Goal: Information Seeking & Learning: Find specific page/section

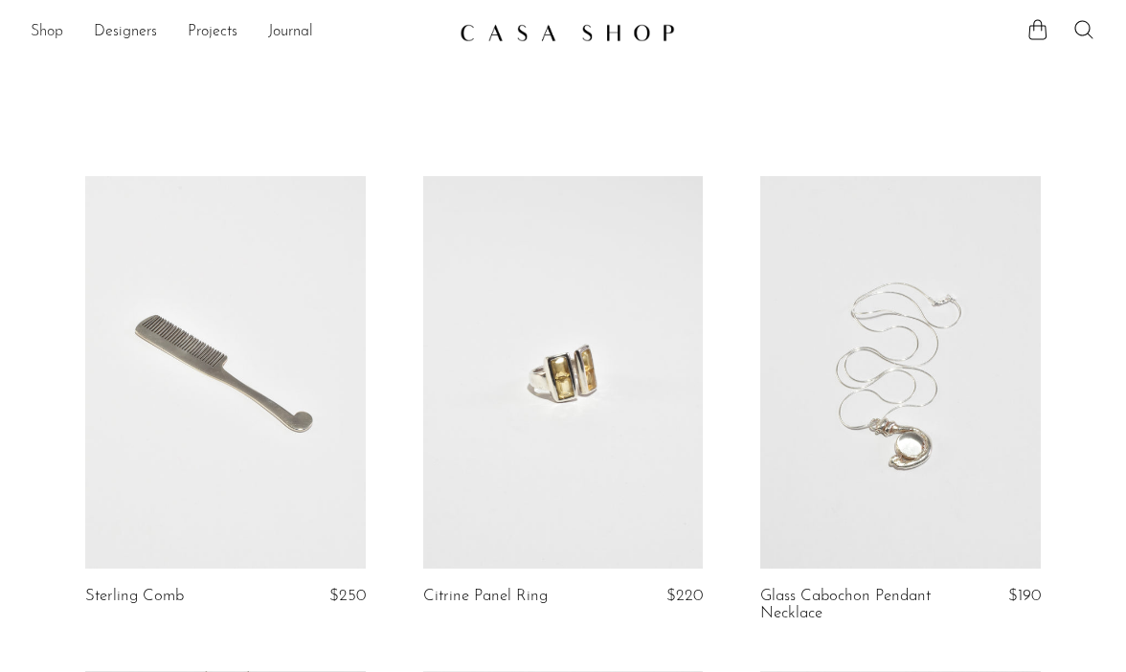
click at [45, 42] on link "Shop" at bounding box center [47, 32] width 33 height 25
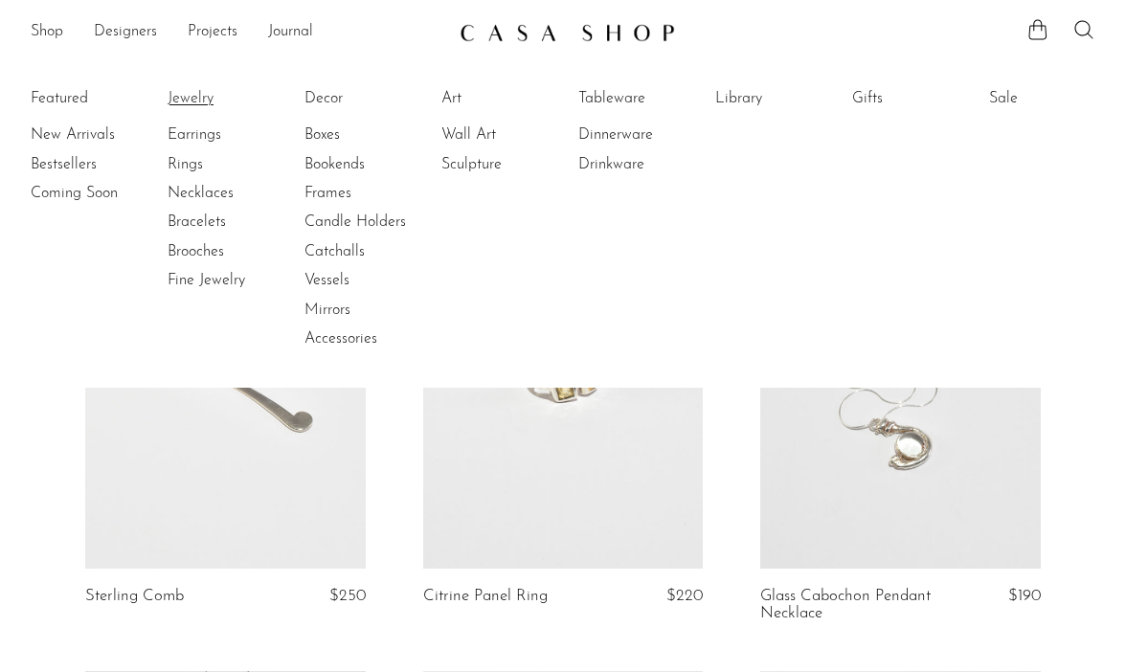
click at [193, 101] on link "Jewelry" at bounding box center [240, 98] width 144 height 21
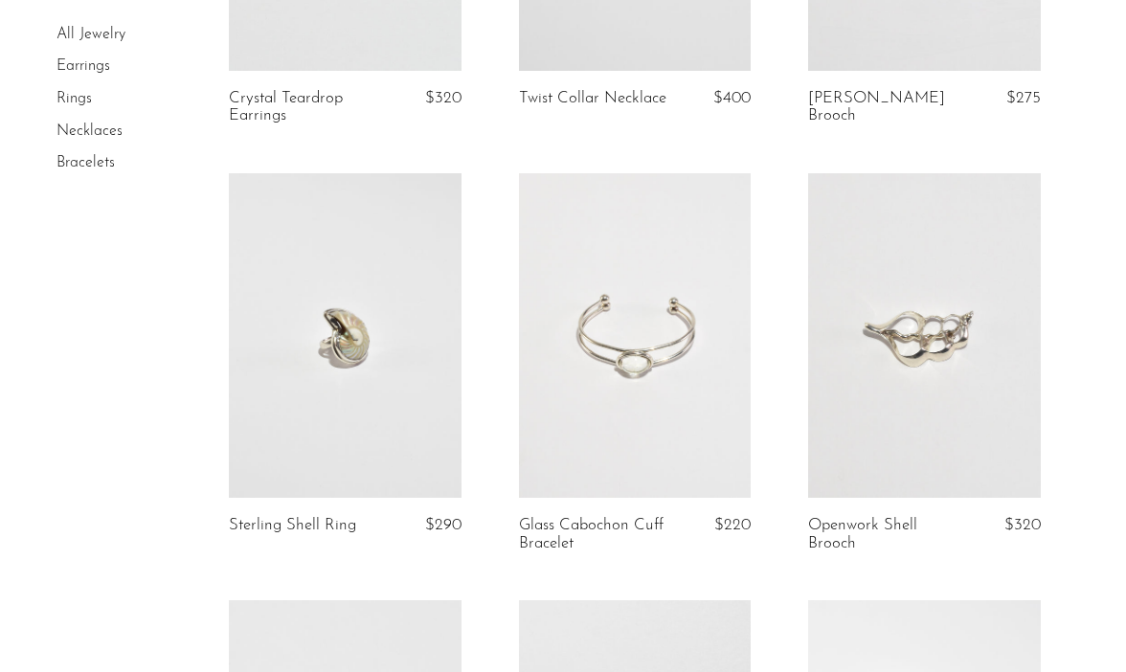
scroll to position [433, 0]
click at [633, 328] on link at bounding box center [635, 334] width 233 height 326
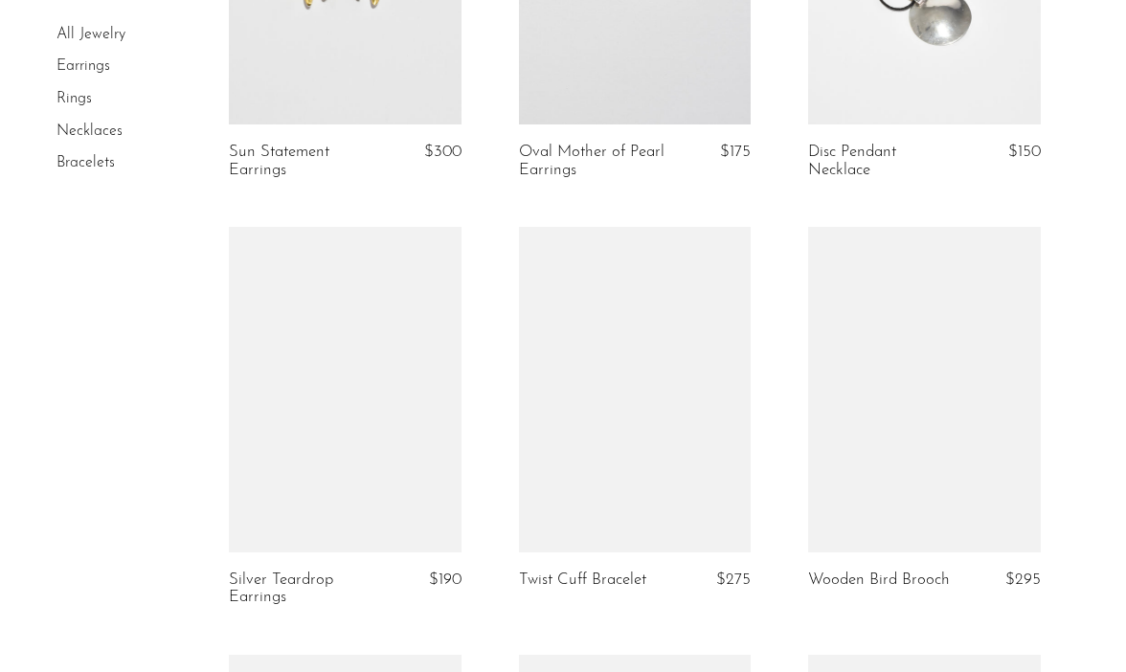
scroll to position [1271, 0]
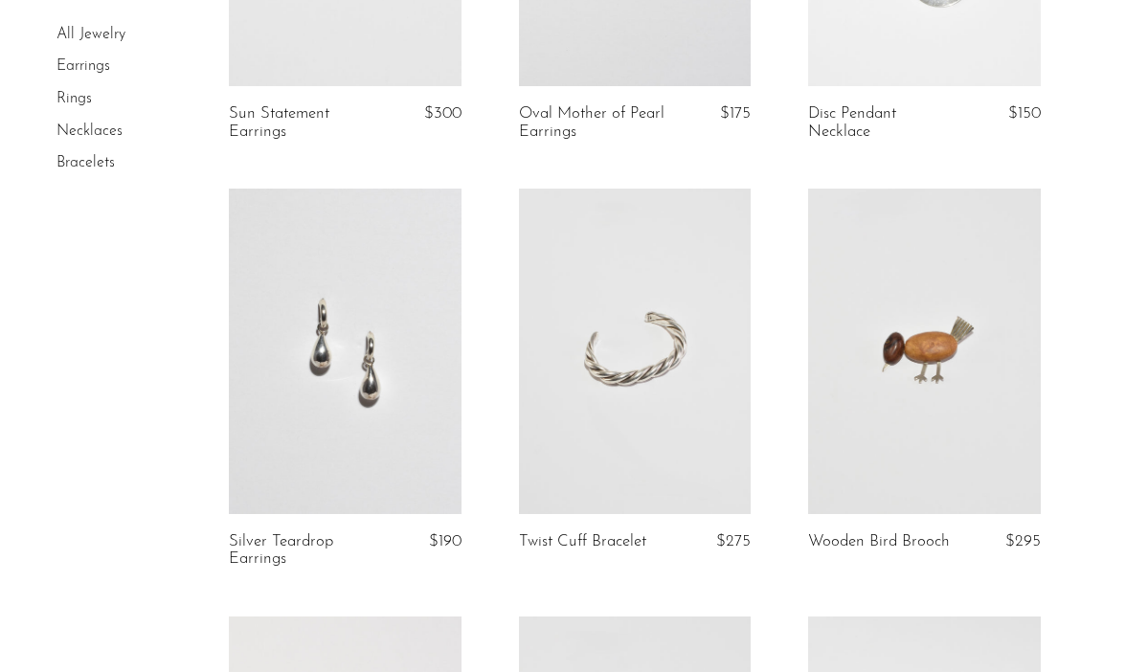
click at [894, 358] on link at bounding box center [924, 352] width 233 height 326
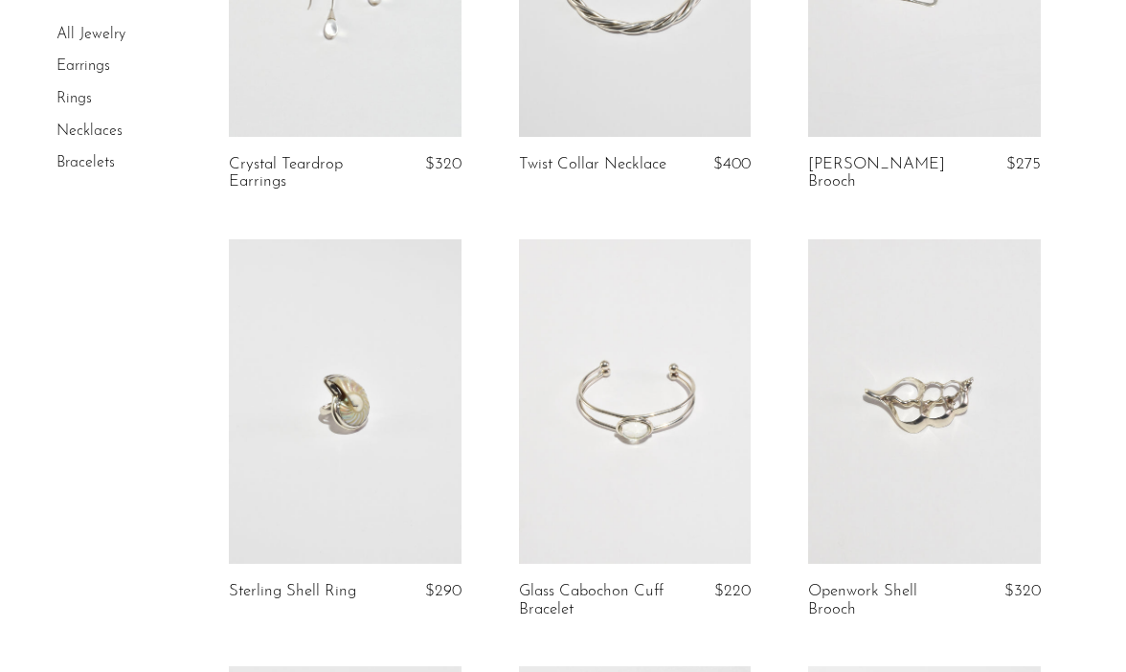
scroll to position [0, 0]
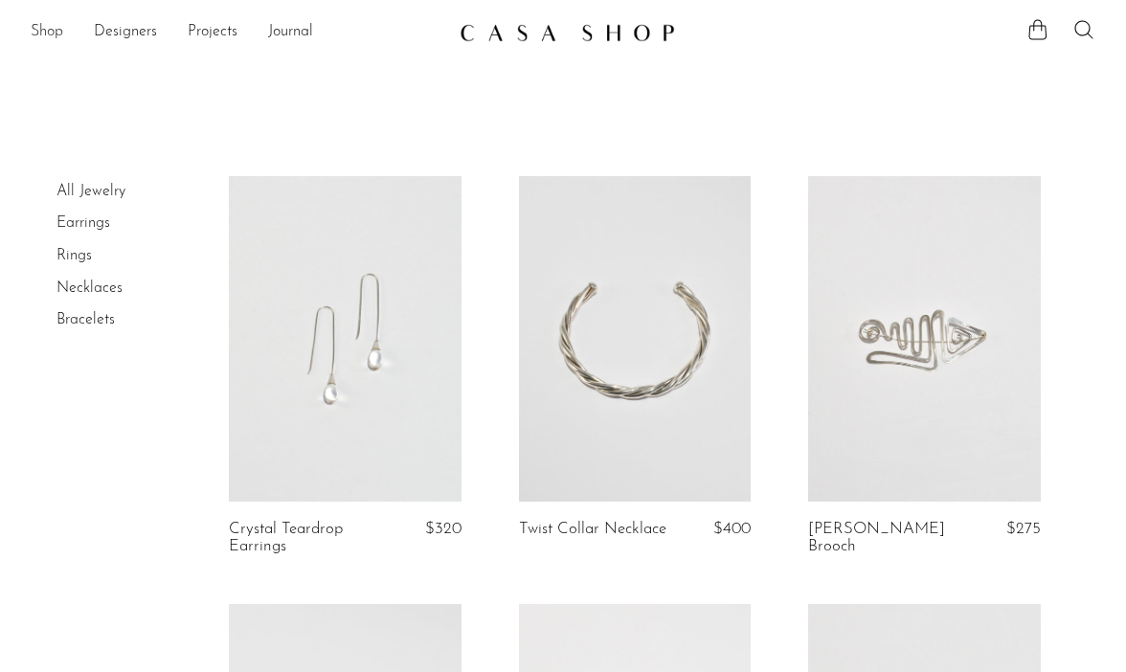
click at [49, 23] on link "Shop" at bounding box center [47, 32] width 33 height 25
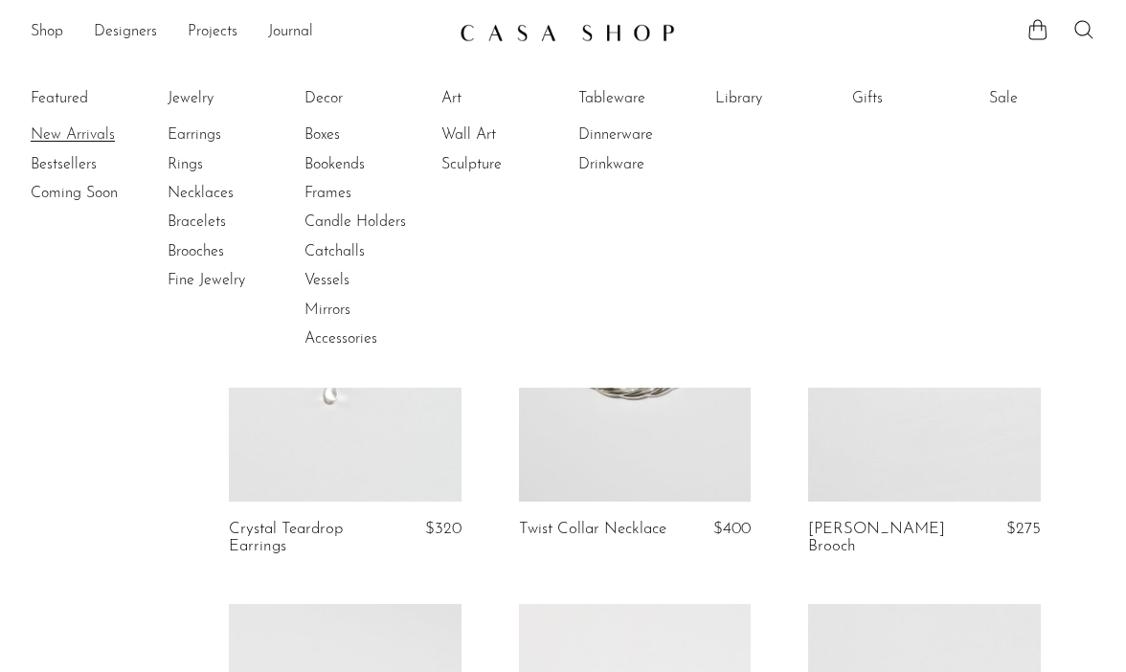
click at [65, 132] on link "New Arrivals" at bounding box center [103, 135] width 144 height 21
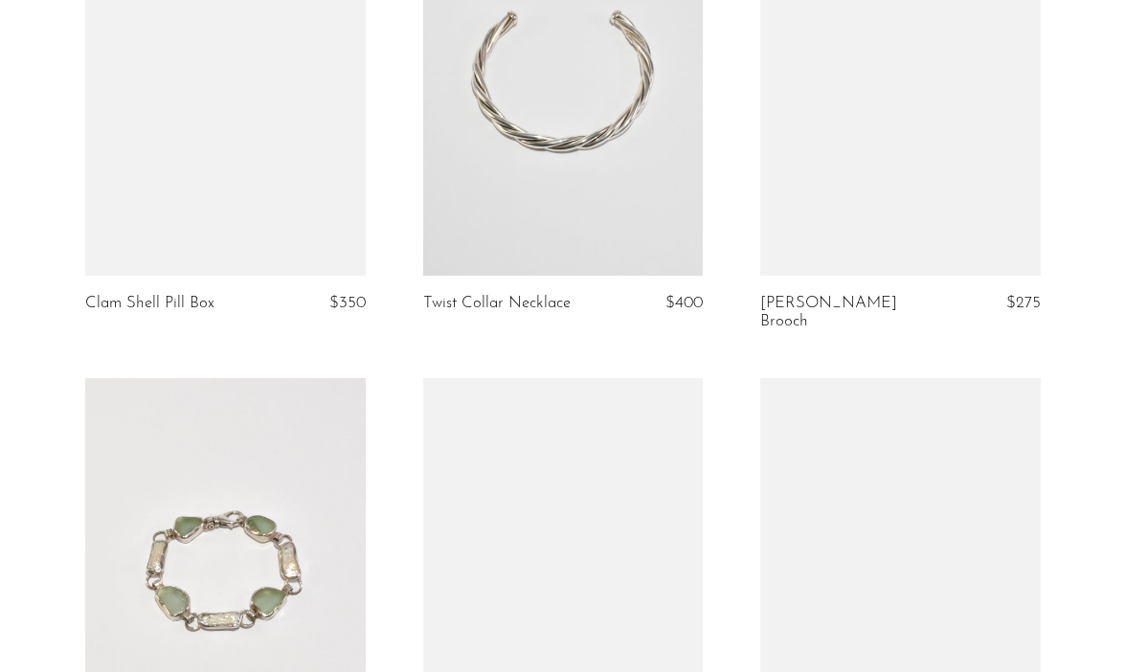
scroll to position [2296, 0]
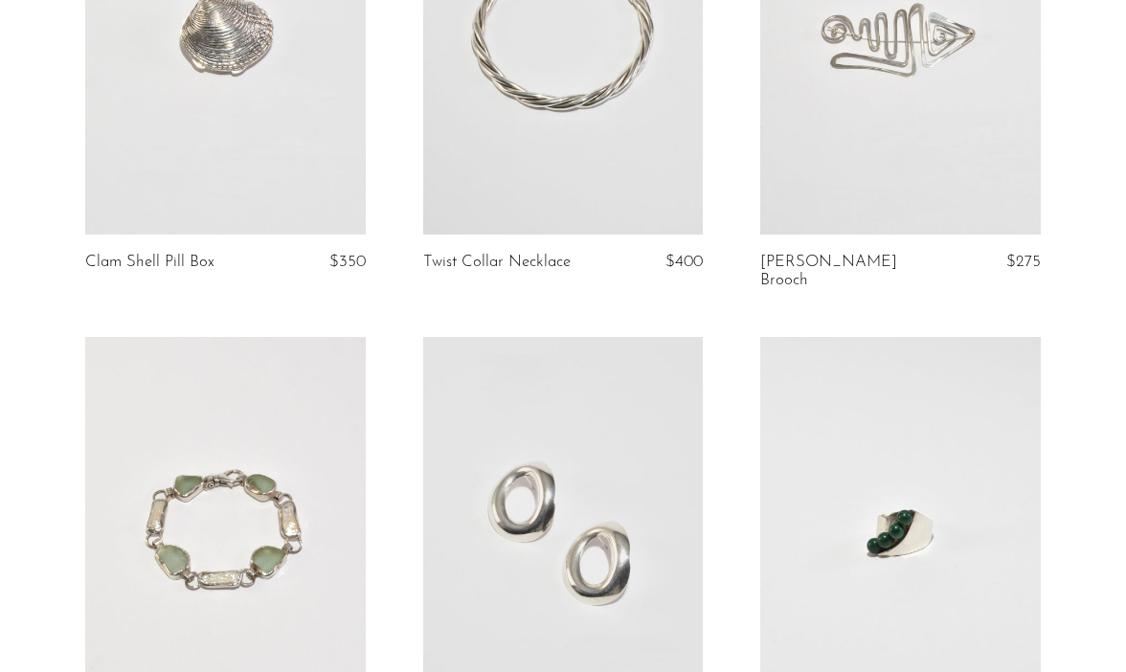
click at [253, 89] on link at bounding box center [225, 38] width 281 height 393
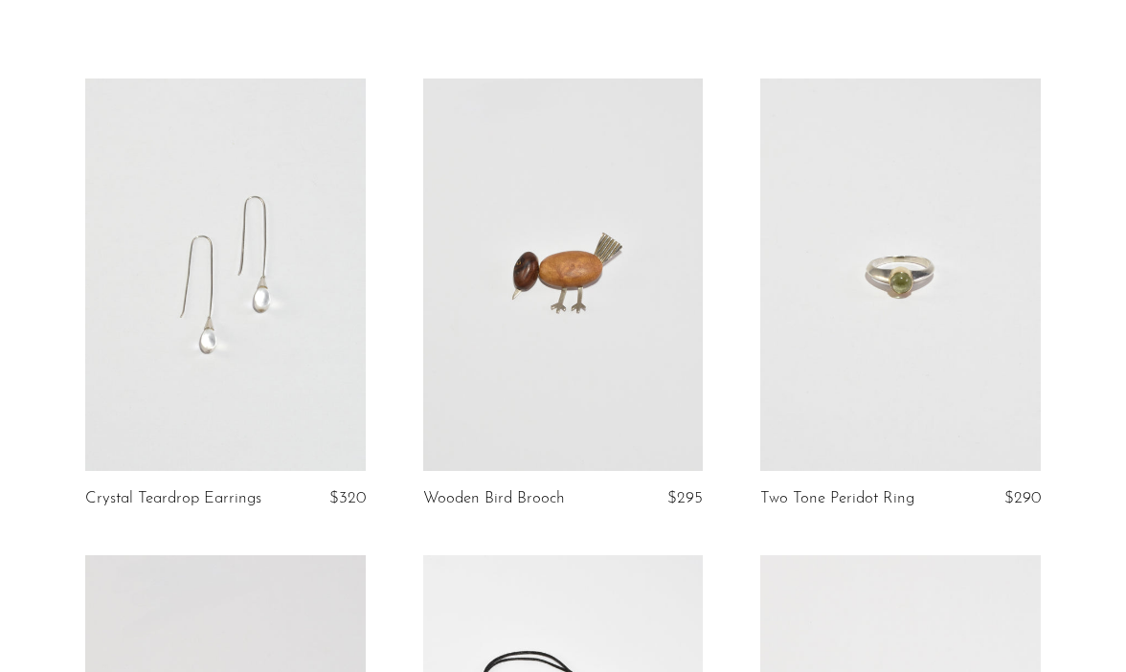
scroll to position [0, 0]
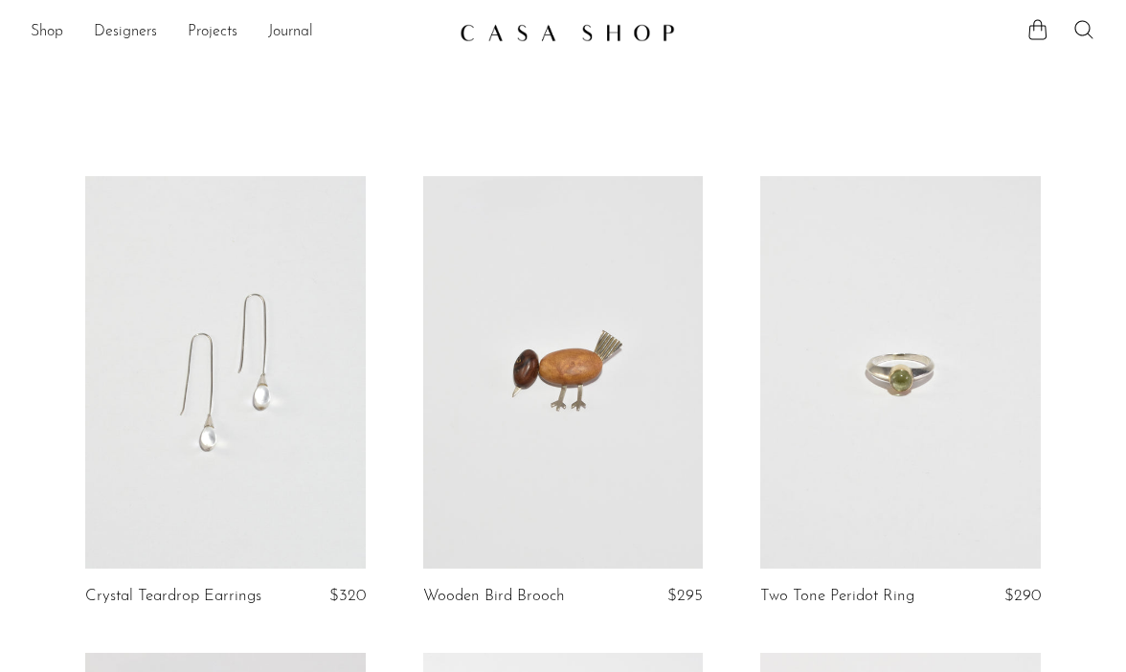
click at [273, 423] on link at bounding box center [225, 372] width 281 height 393
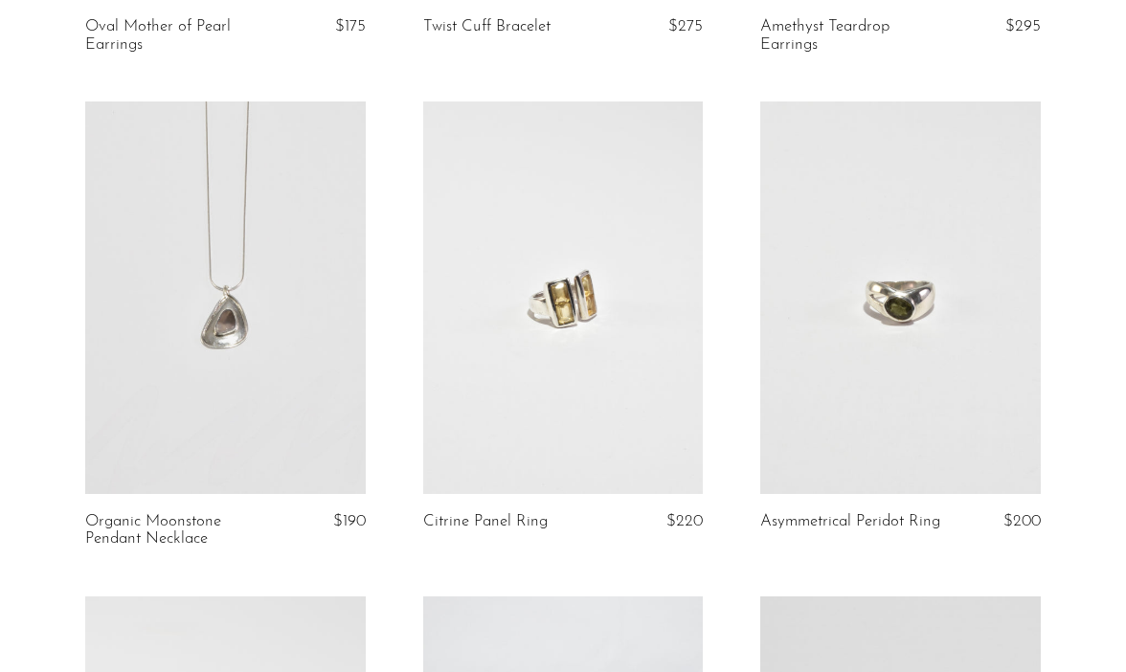
scroll to position [3993, 0]
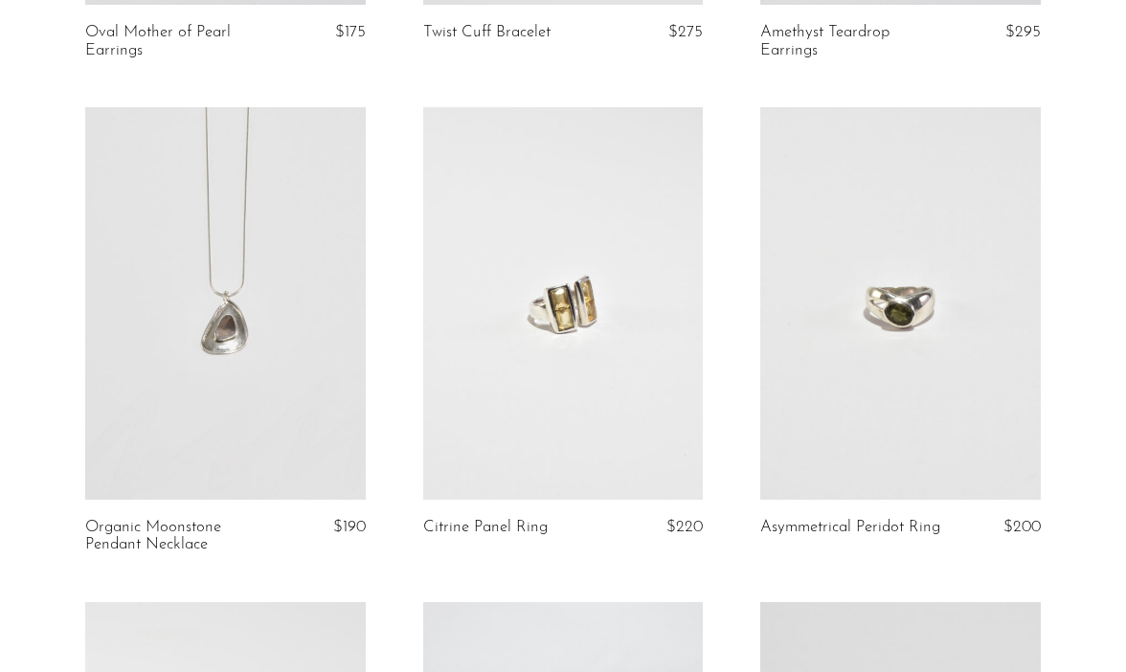
click at [577, 254] on link at bounding box center [563, 303] width 281 height 393
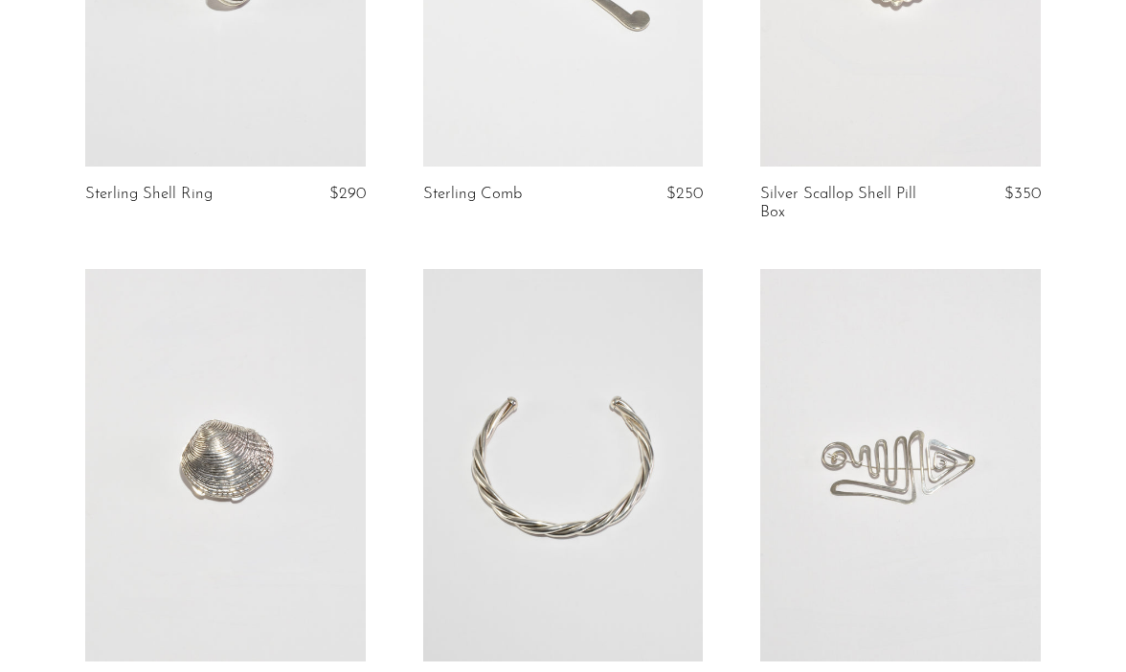
scroll to position [1874, 0]
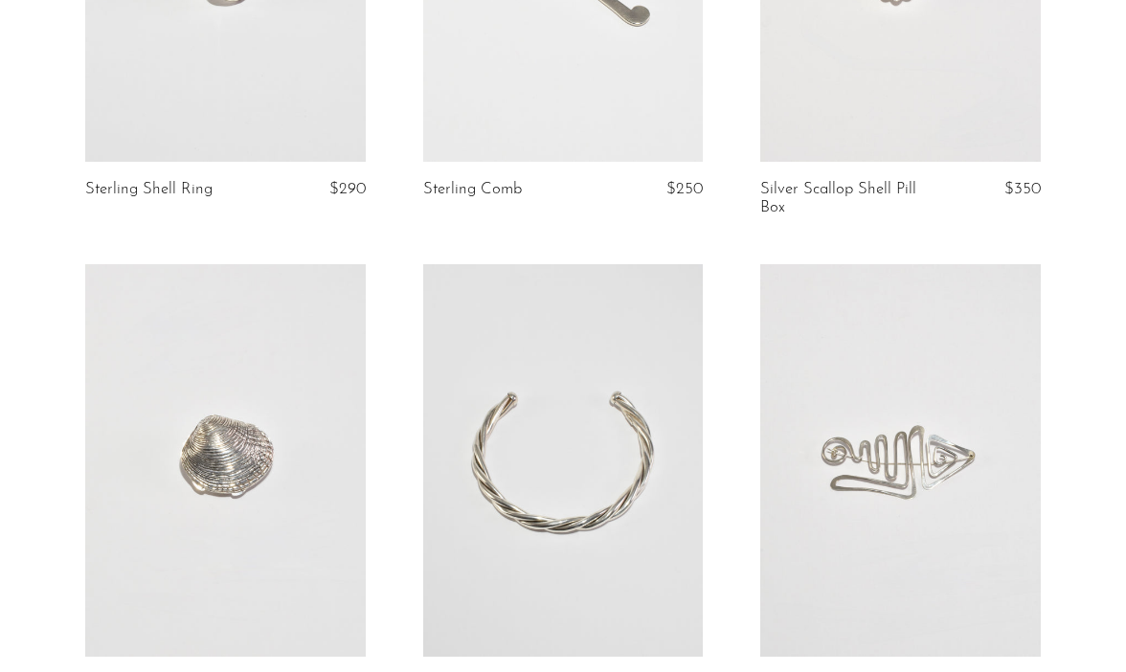
click at [569, 393] on link at bounding box center [563, 460] width 281 height 393
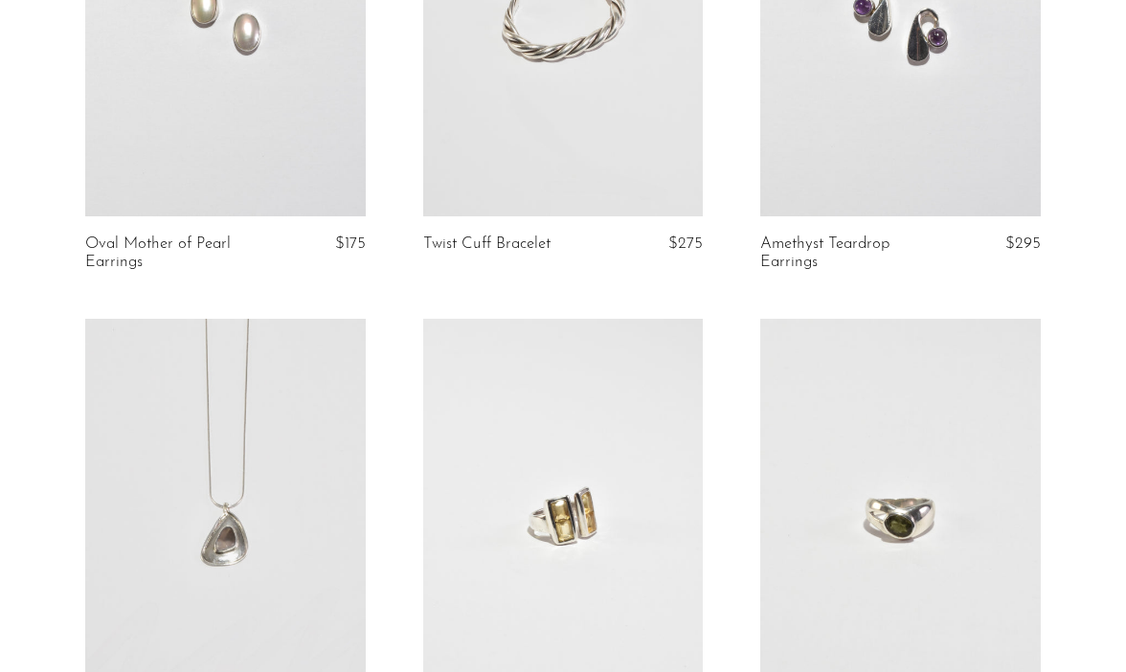
scroll to position [3794, 0]
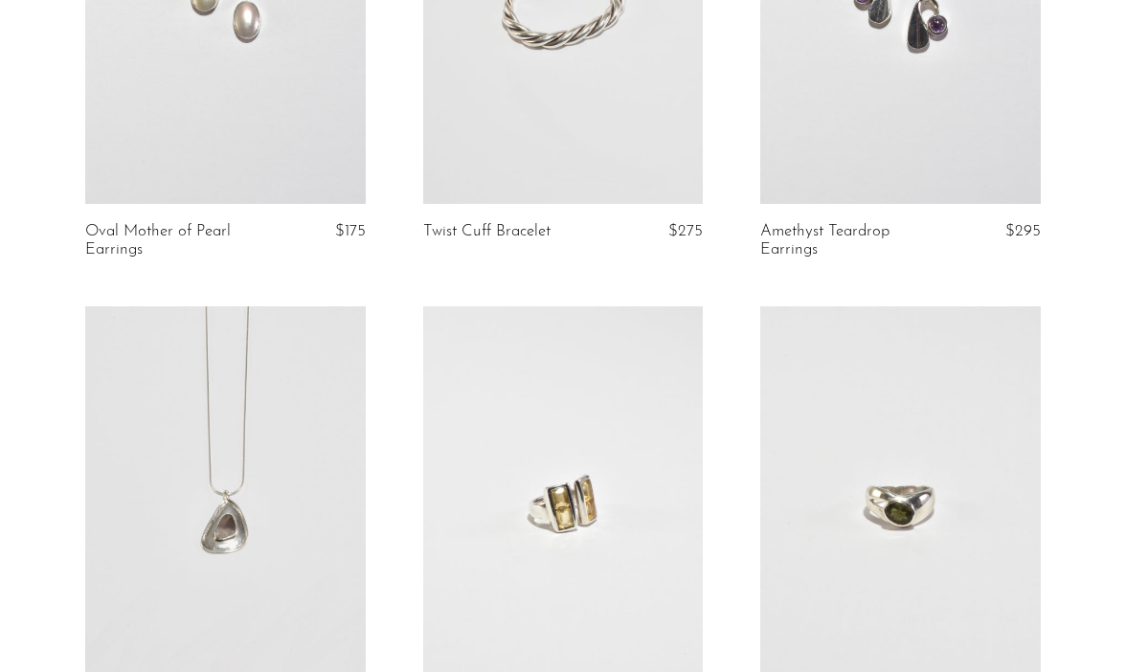
click at [968, 99] on link at bounding box center [901, 7] width 281 height 393
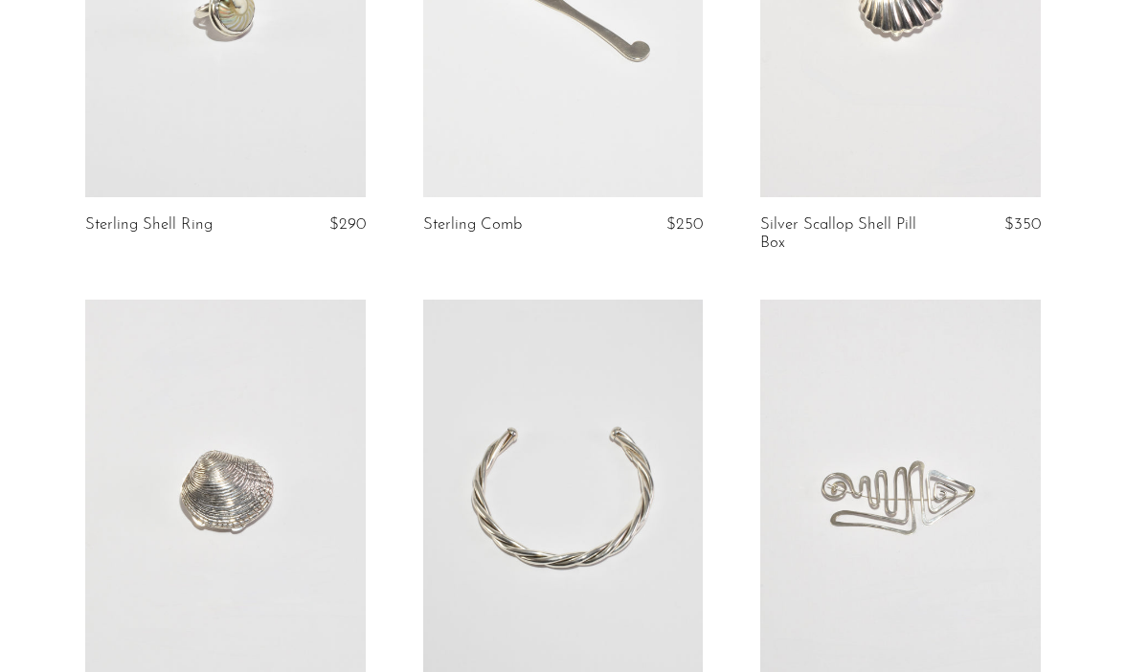
scroll to position [1851, 0]
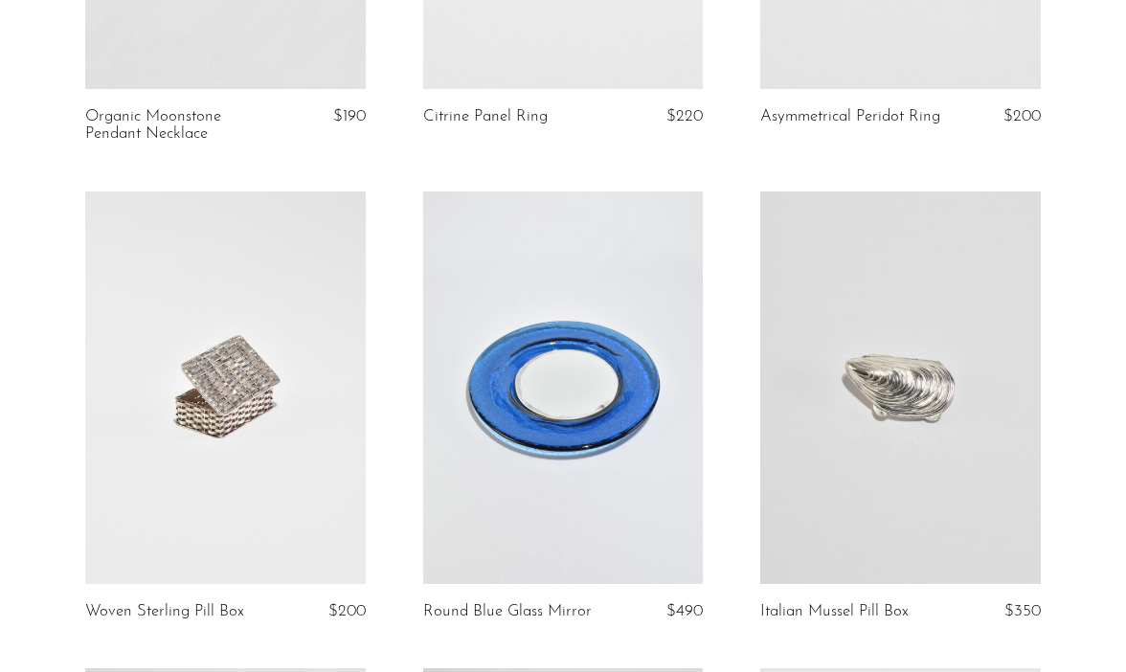
scroll to position [4412, 0]
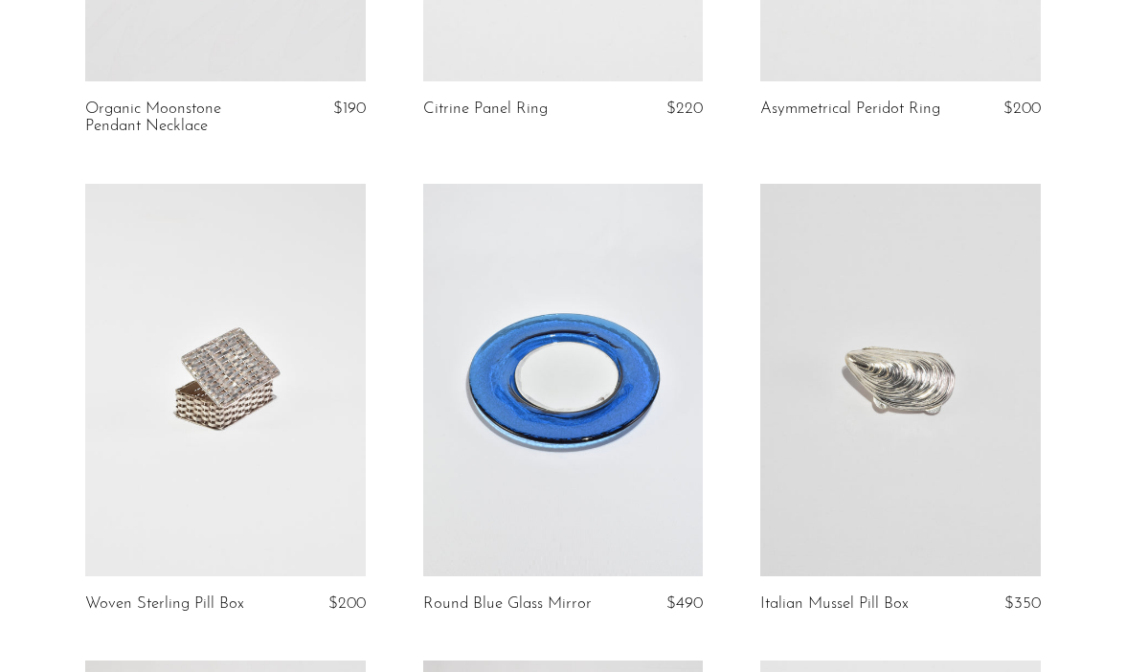
click at [244, 374] on link at bounding box center [225, 380] width 281 height 393
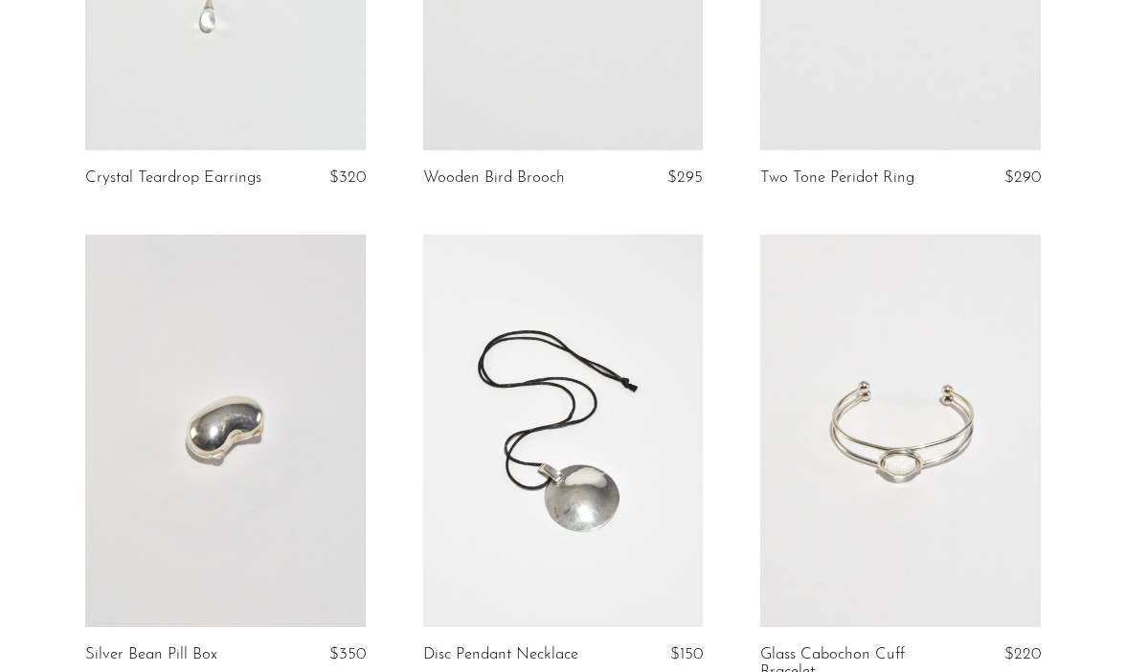
scroll to position [424, 0]
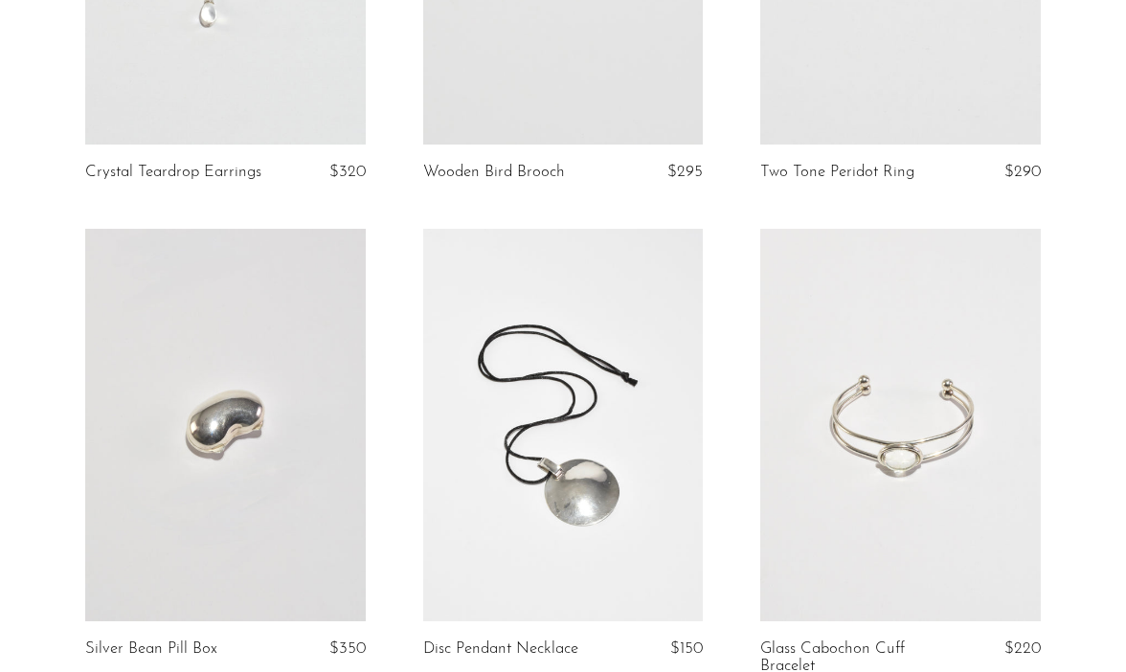
click at [560, 457] on link at bounding box center [563, 425] width 281 height 393
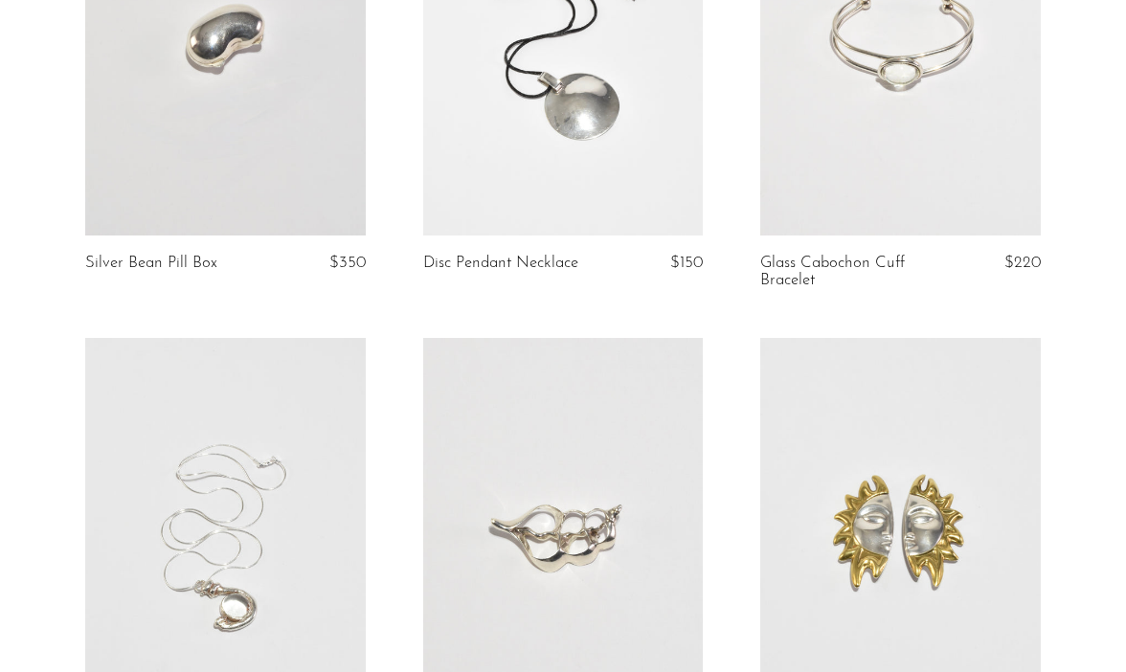
scroll to position [920, 0]
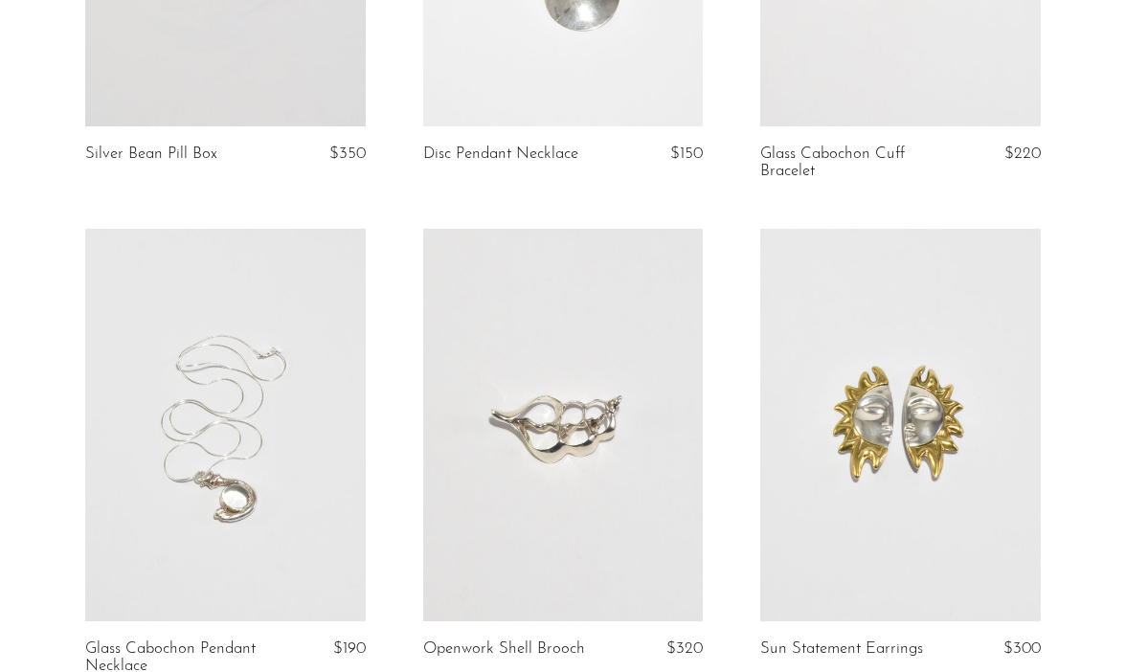
click at [983, 436] on link at bounding box center [901, 425] width 281 height 393
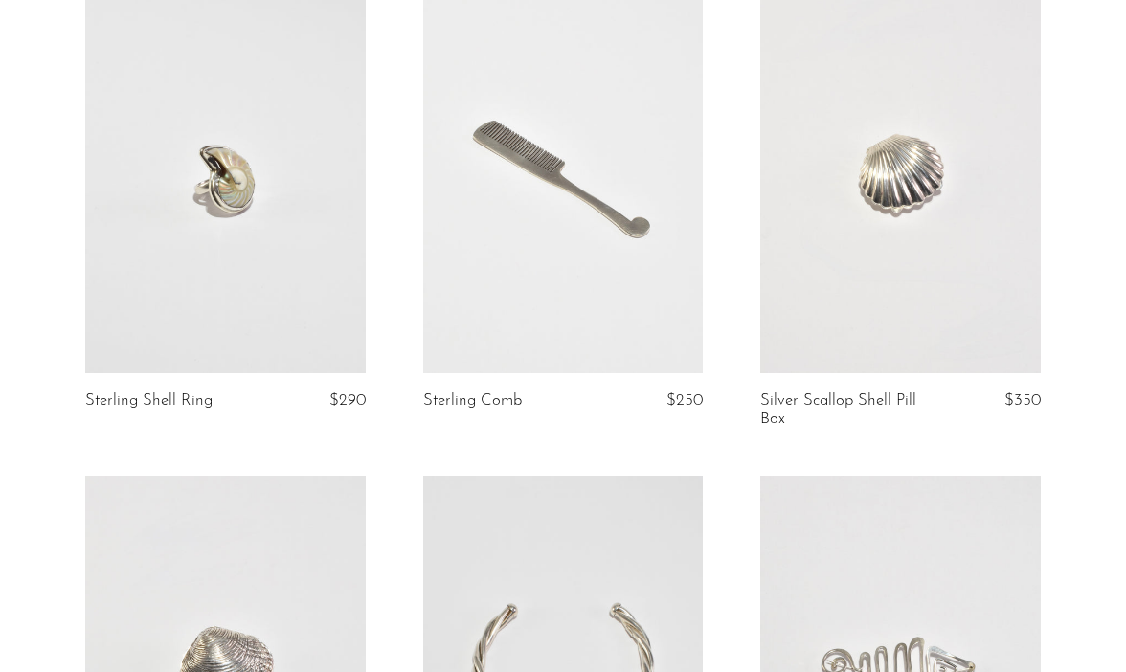
scroll to position [1794, 0]
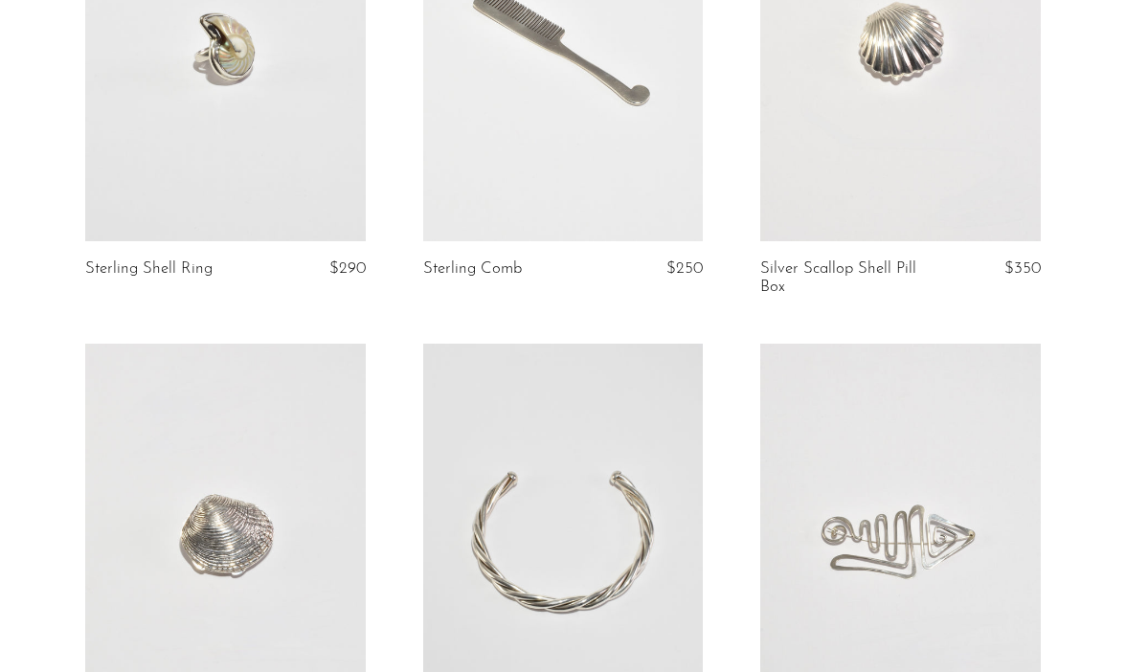
click at [572, 194] on link at bounding box center [563, 46] width 281 height 393
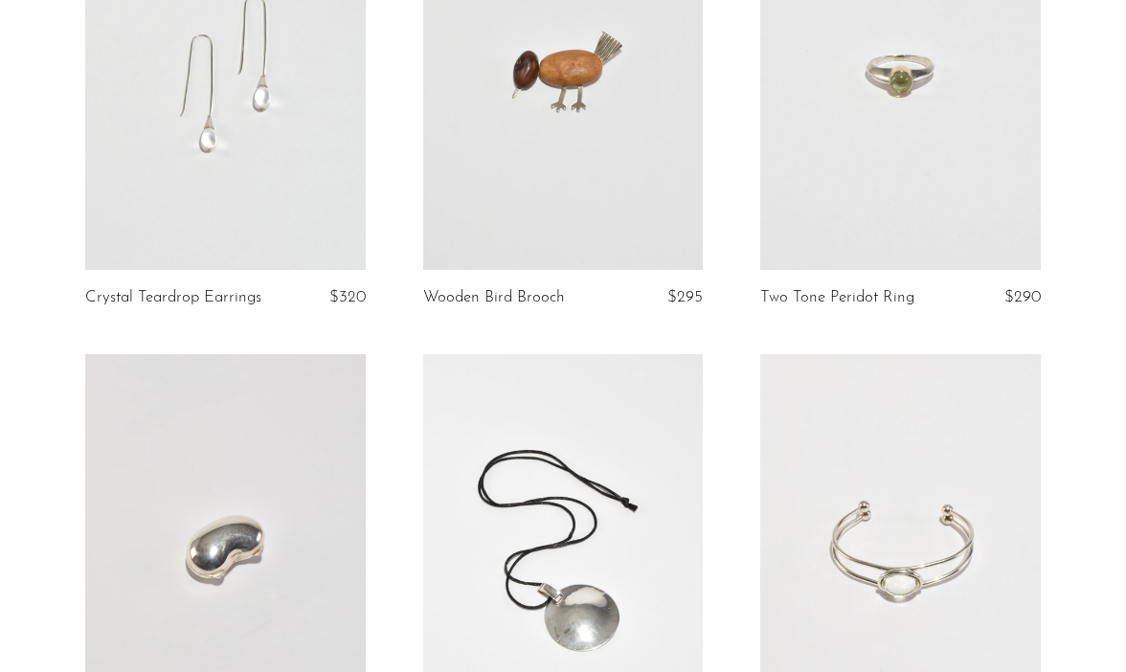
scroll to position [302, 0]
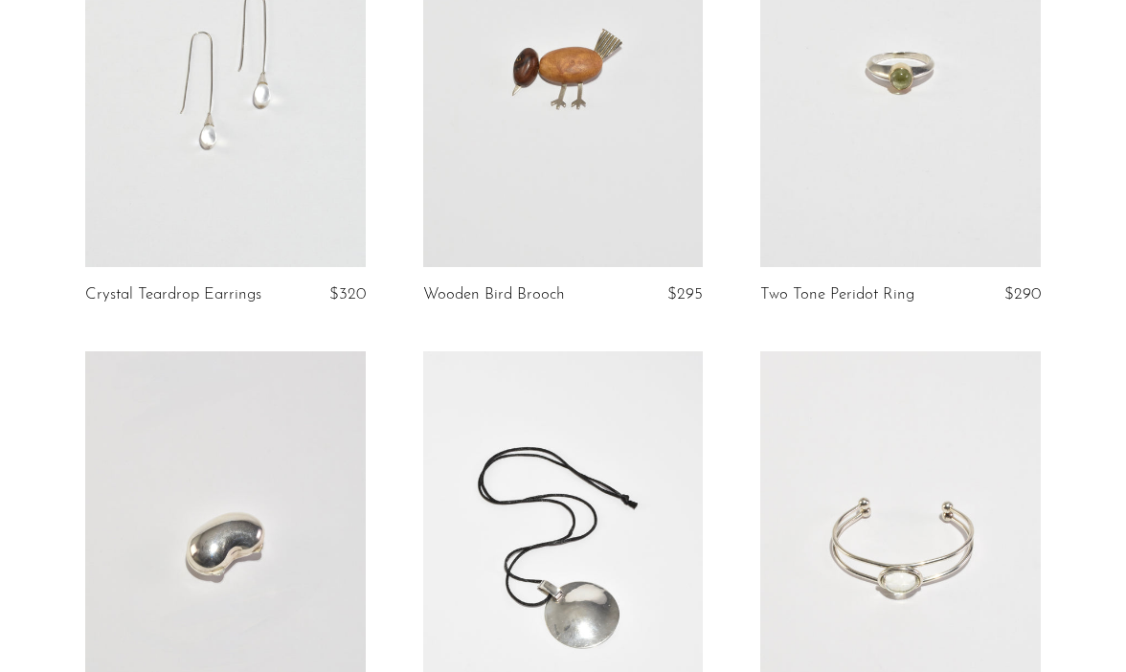
click at [907, 106] on link at bounding box center [901, 71] width 281 height 393
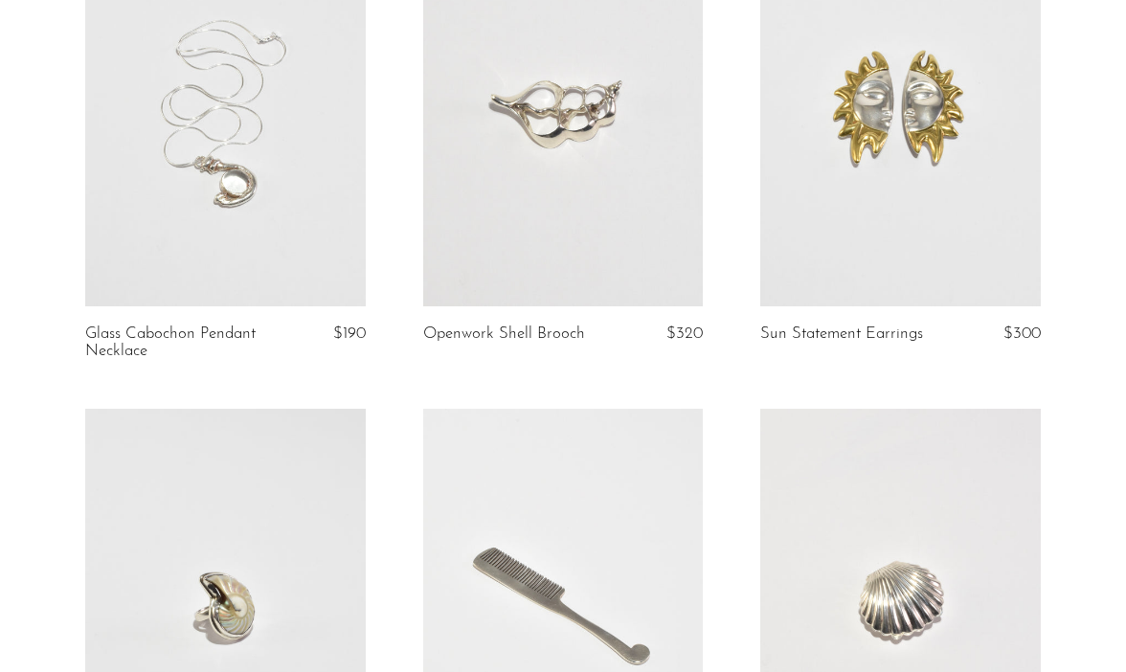
scroll to position [1344, 0]
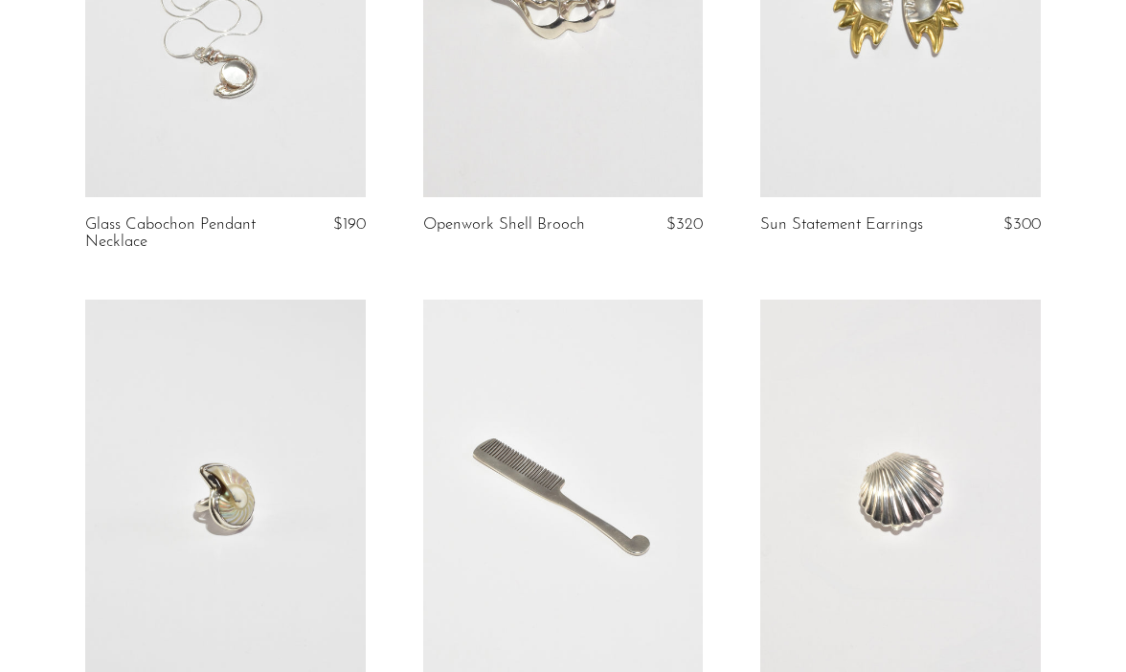
click at [262, 122] on link at bounding box center [225, 1] width 281 height 393
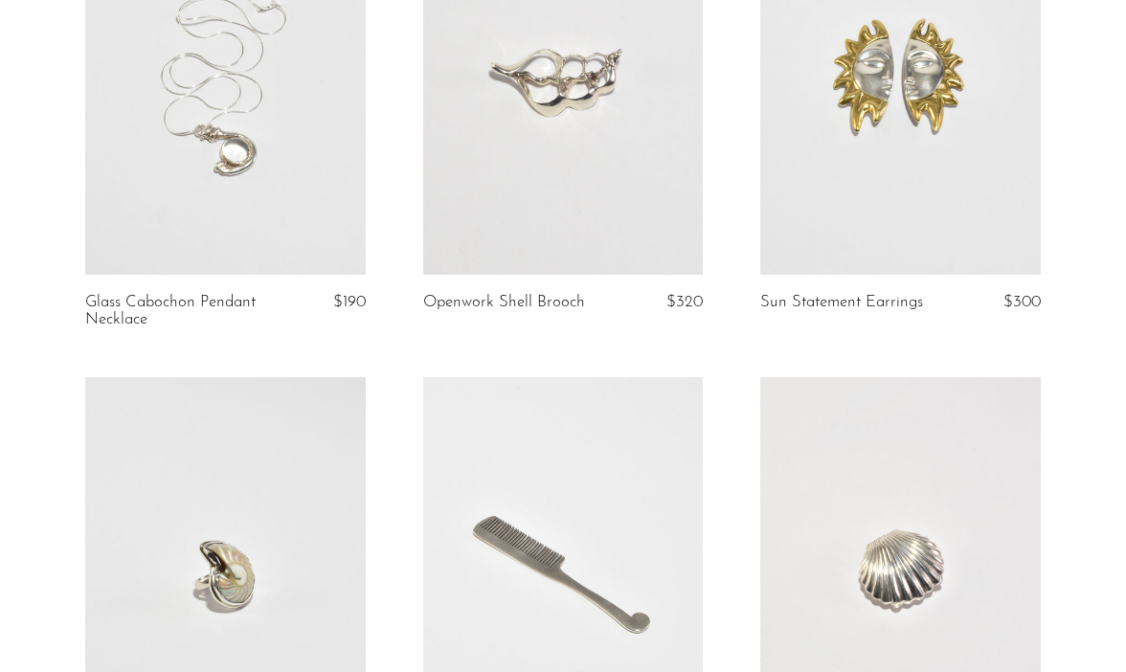
scroll to position [1234, 0]
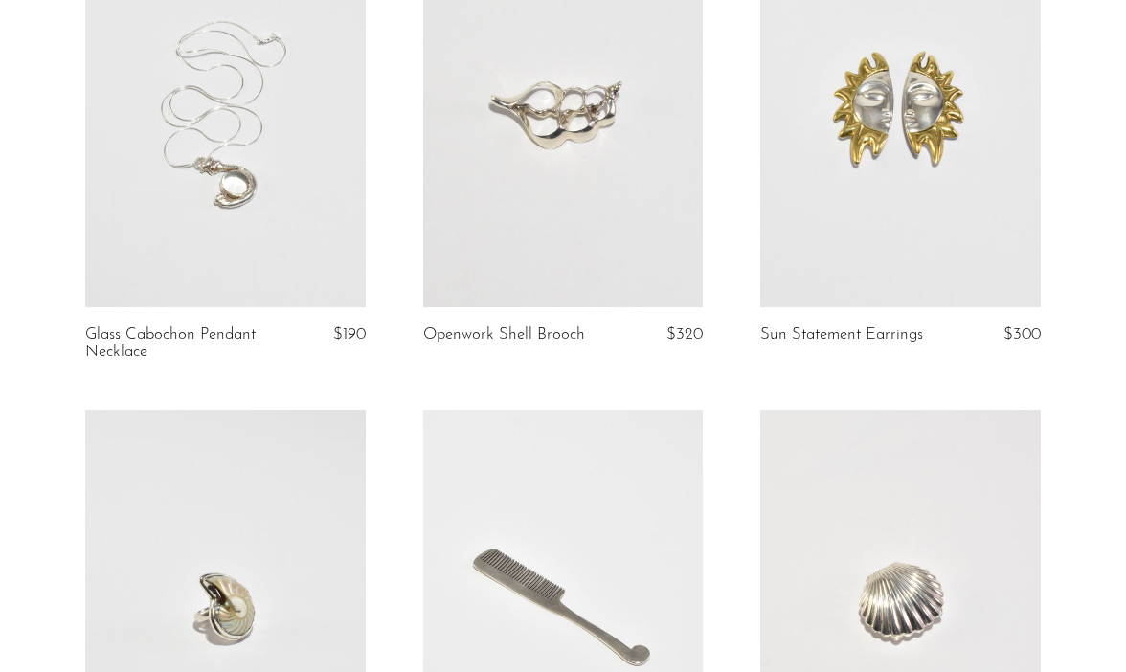
click at [590, 186] on link at bounding box center [563, 111] width 281 height 393
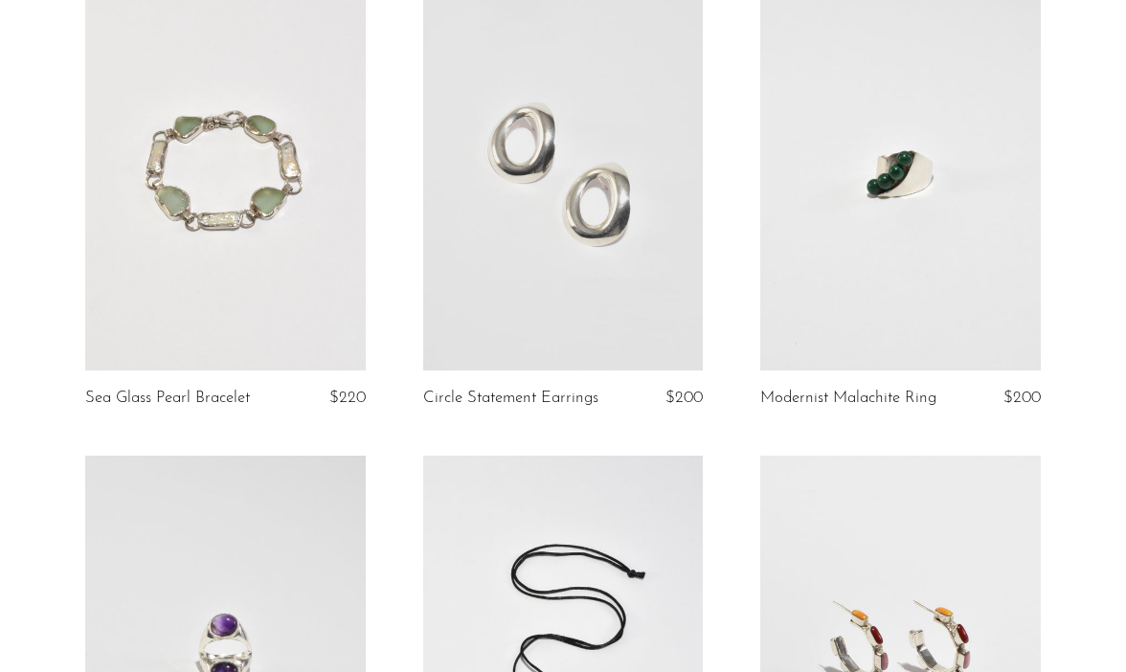
scroll to position [2658, 0]
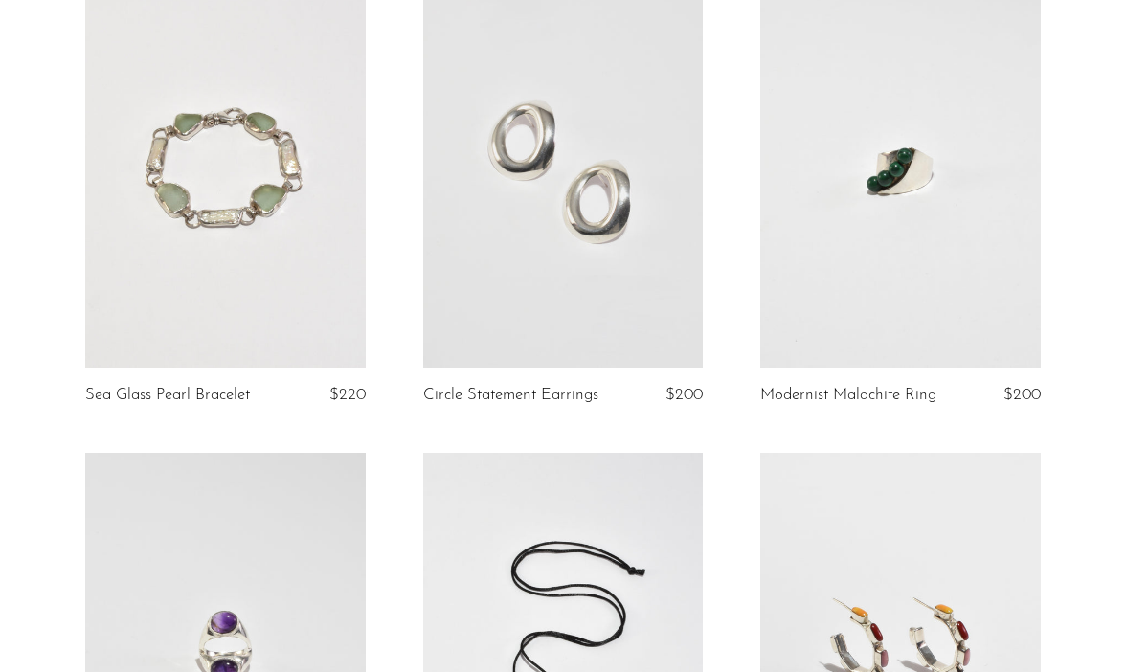
click at [271, 238] on link at bounding box center [225, 171] width 281 height 393
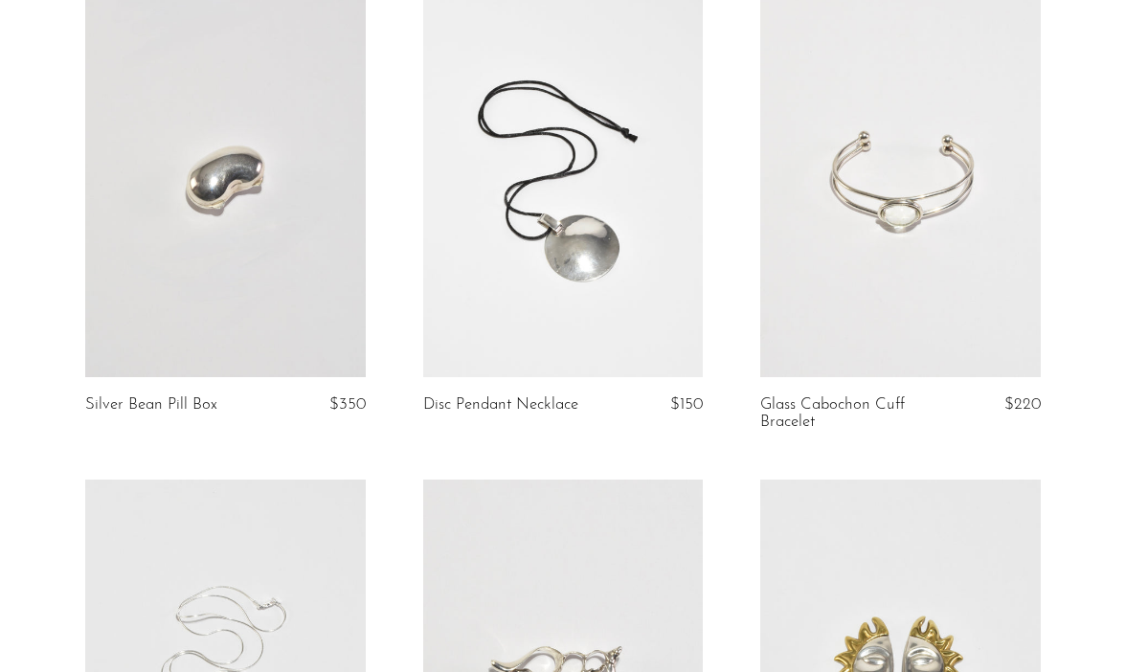
scroll to position [754, 0]
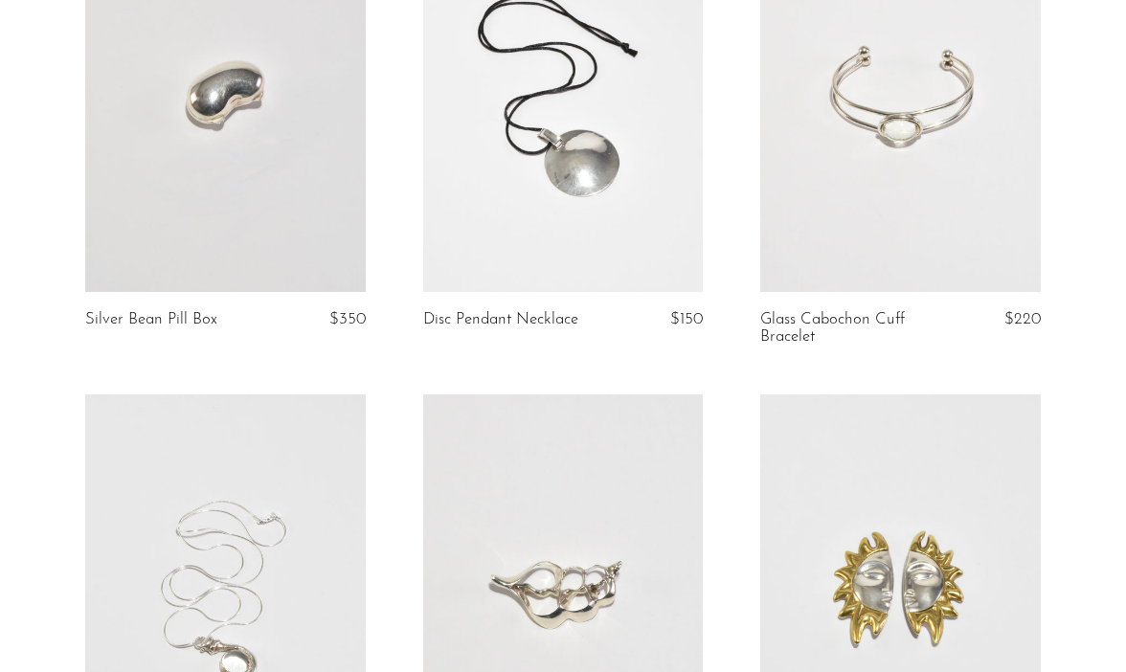
click at [195, 150] on link at bounding box center [225, 95] width 281 height 393
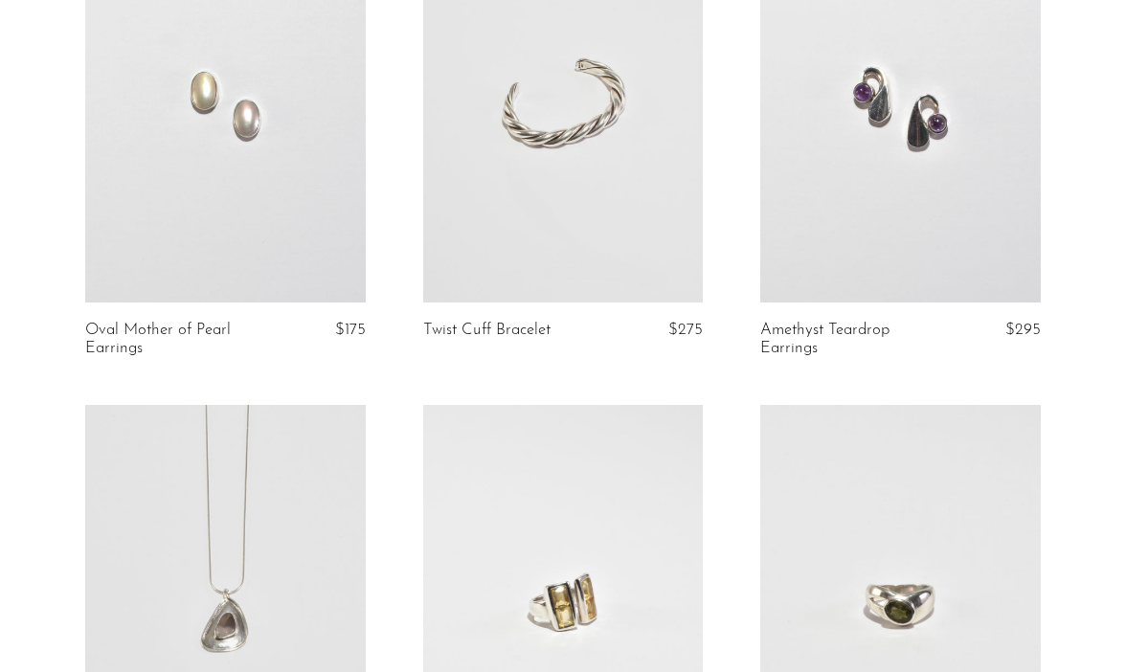
scroll to position [4082, 0]
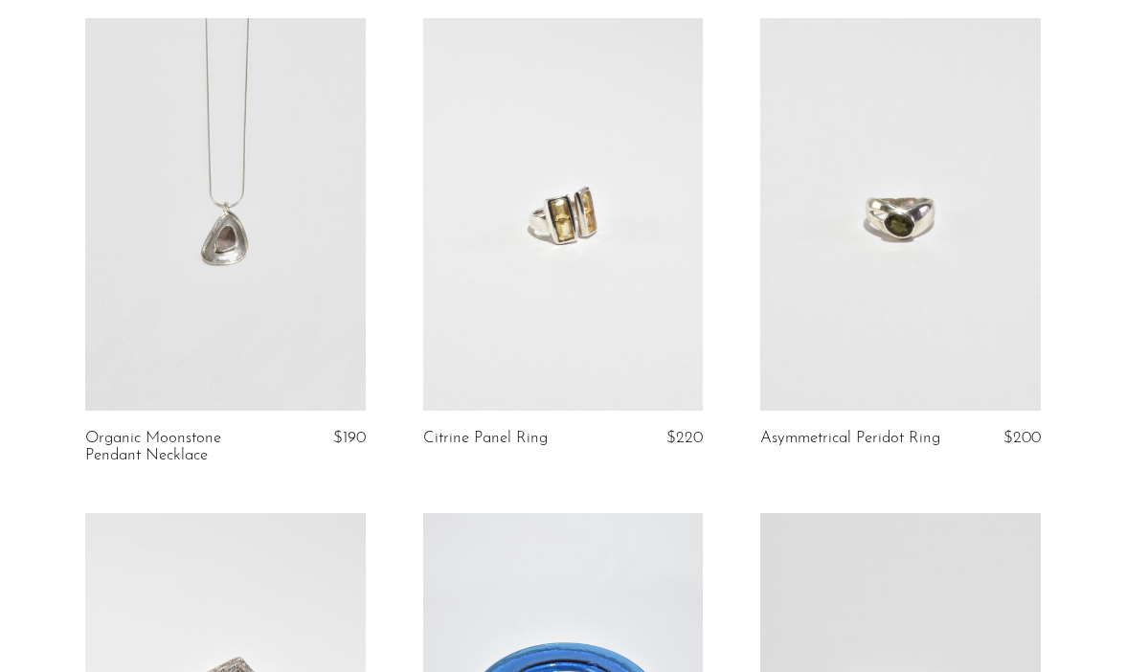
click at [275, 92] on link at bounding box center [225, 214] width 281 height 393
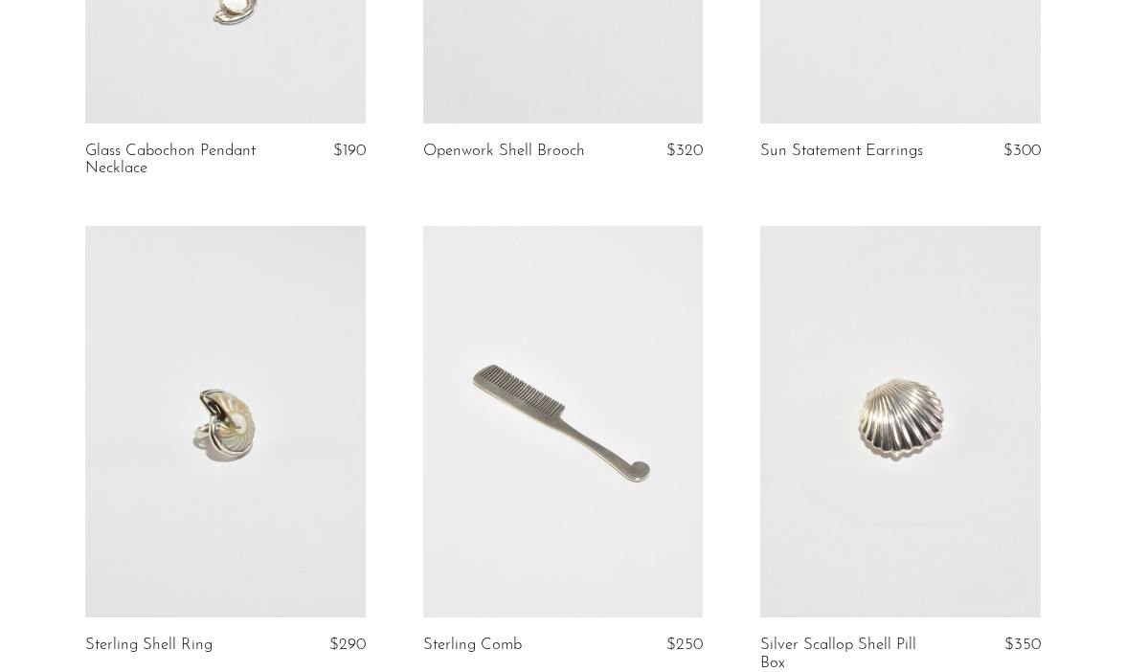
scroll to position [1449, 0]
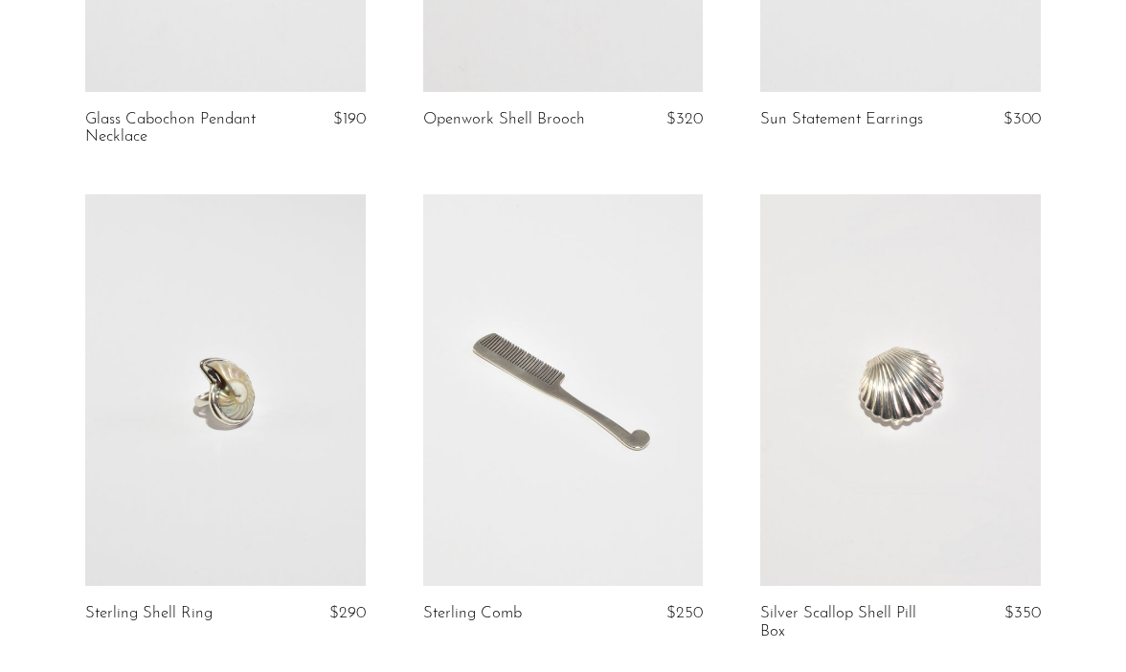
click at [966, 346] on link at bounding box center [901, 390] width 281 height 393
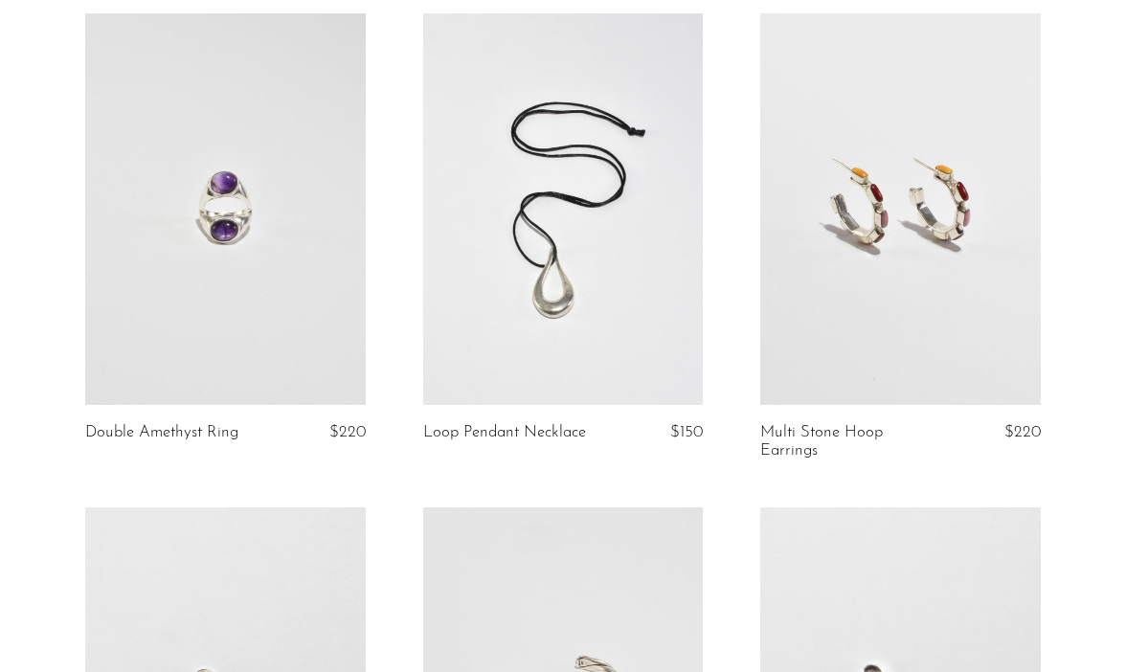
scroll to position [3057, 0]
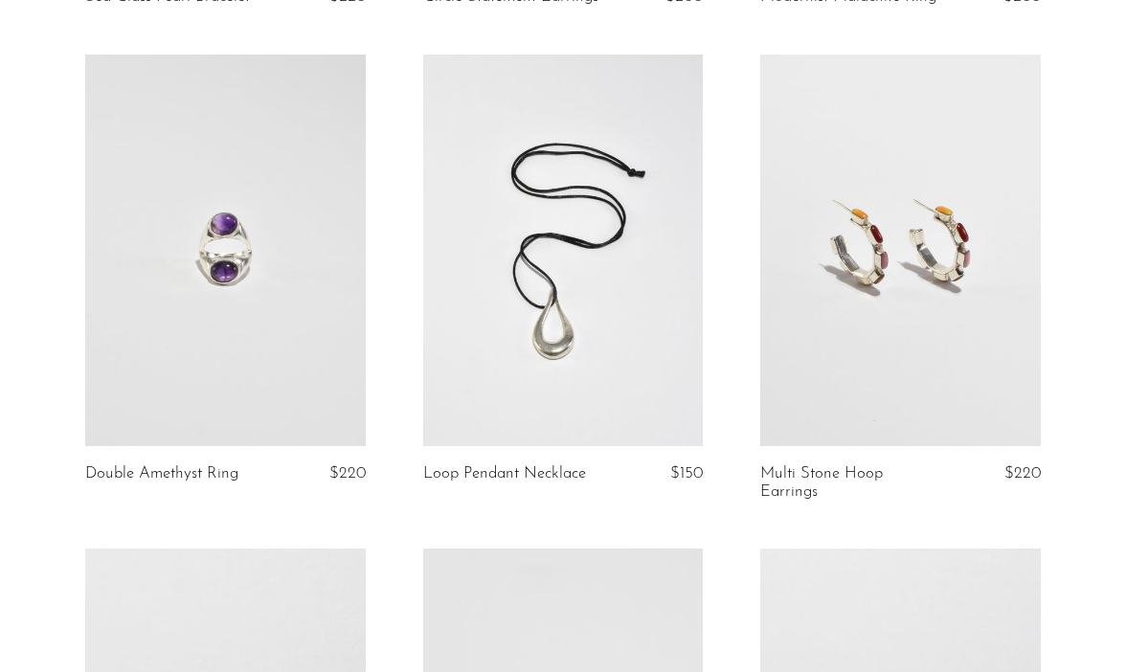
click at [971, 278] on link at bounding box center [901, 251] width 281 height 393
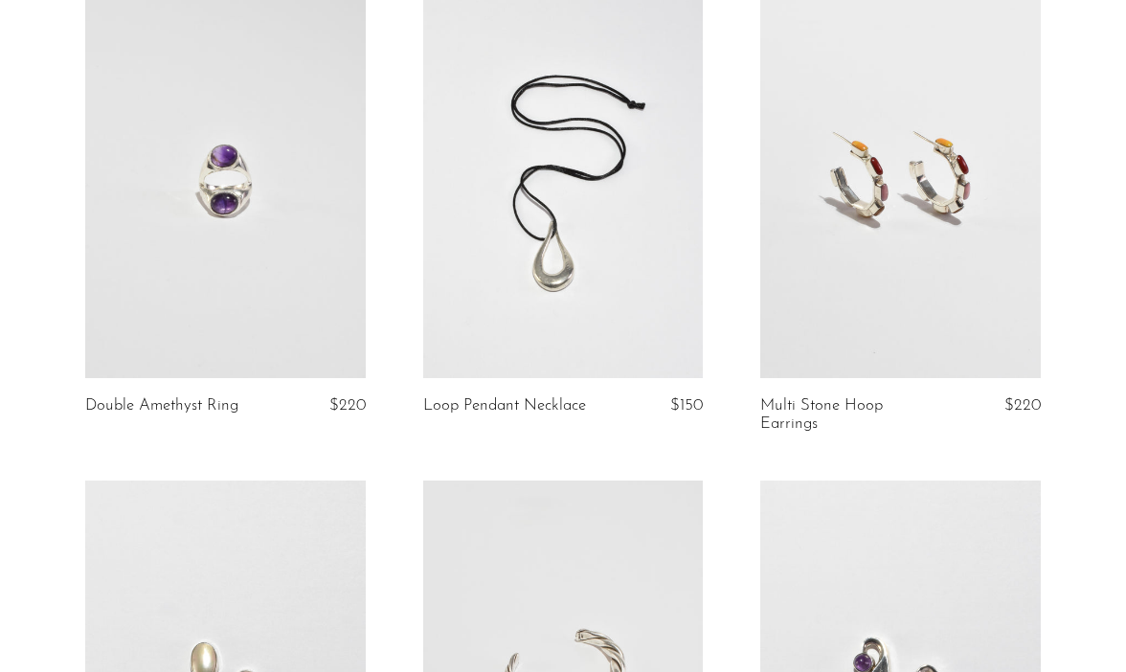
scroll to position [3127, 0]
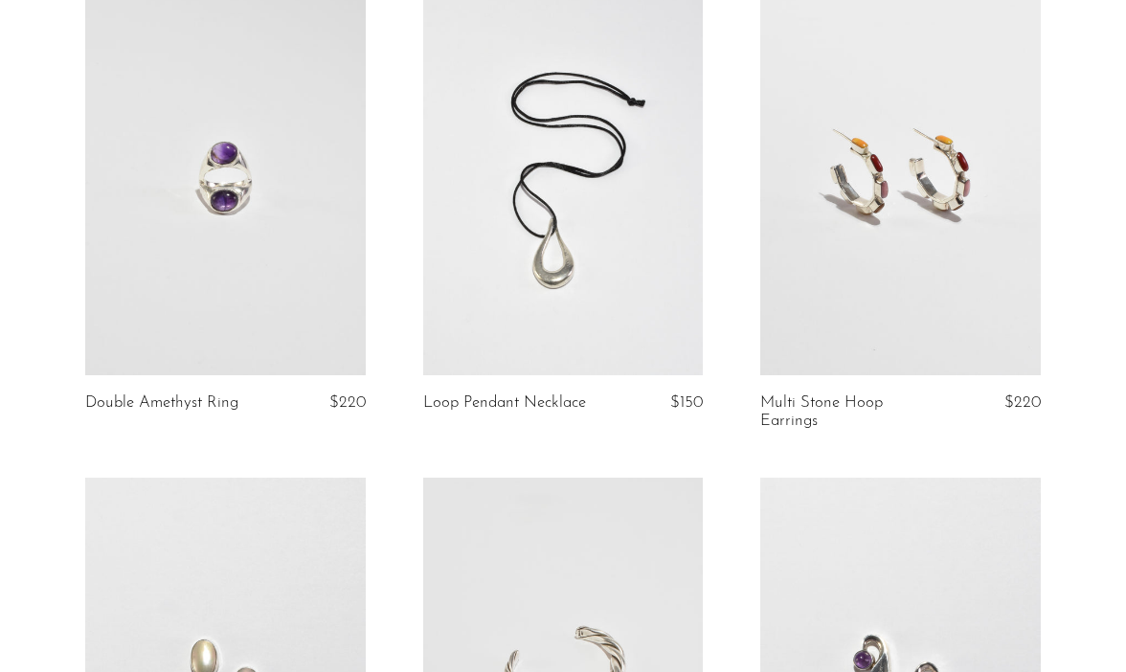
click at [261, 211] on link at bounding box center [225, 180] width 281 height 393
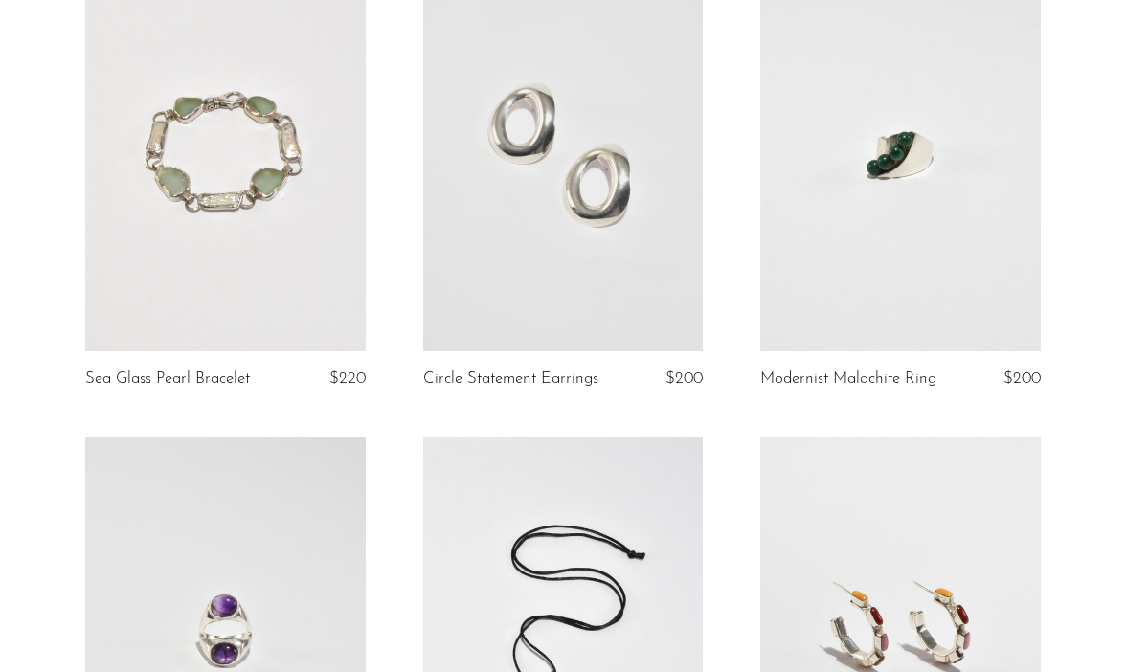
scroll to position [2673, 0]
click at [585, 154] on link at bounding box center [563, 156] width 281 height 393
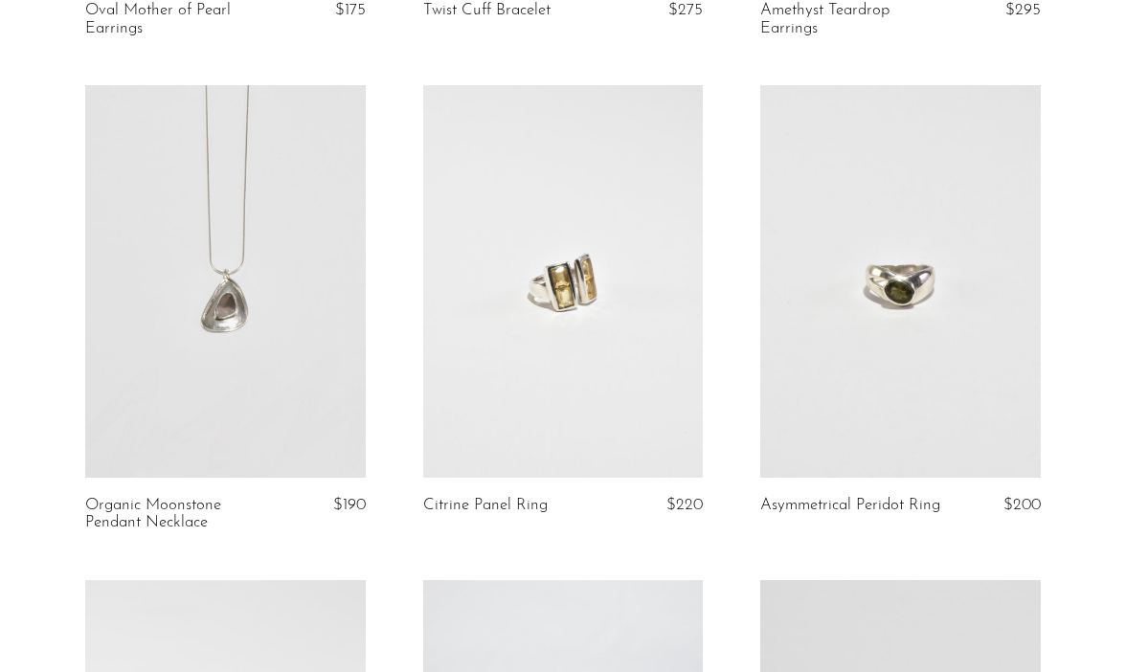
scroll to position [4017, 0]
click at [988, 208] on link at bounding box center [901, 279] width 281 height 393
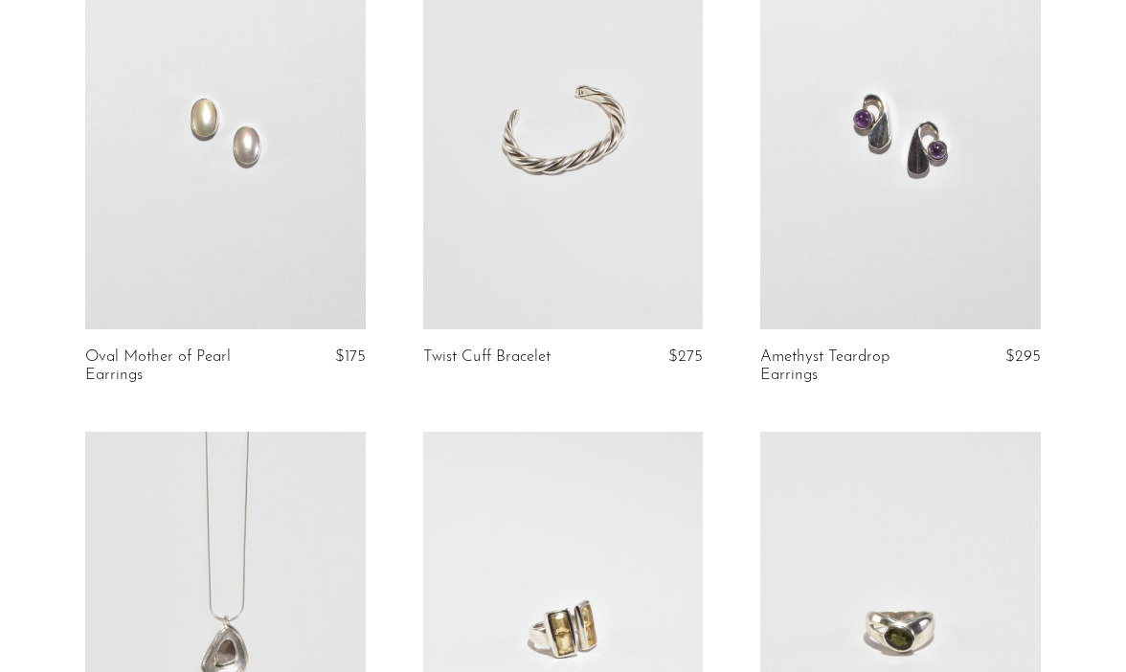
scroll to position [3673, 0]
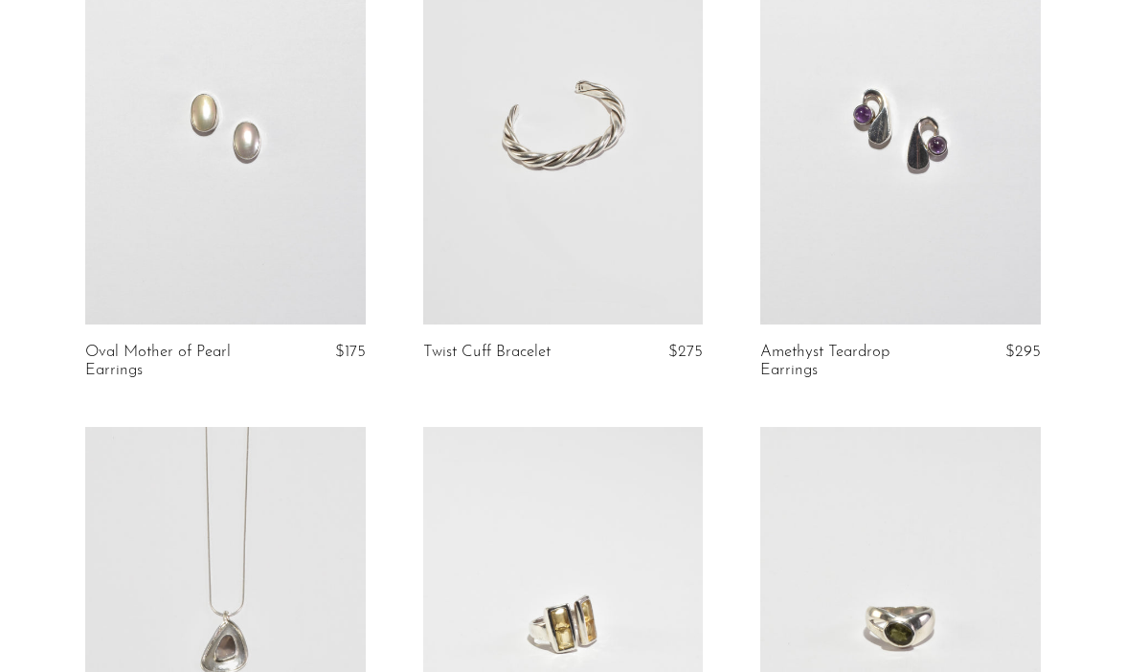
click at [598, 133] on link at bounding box center [563, 128] width 281 height 393
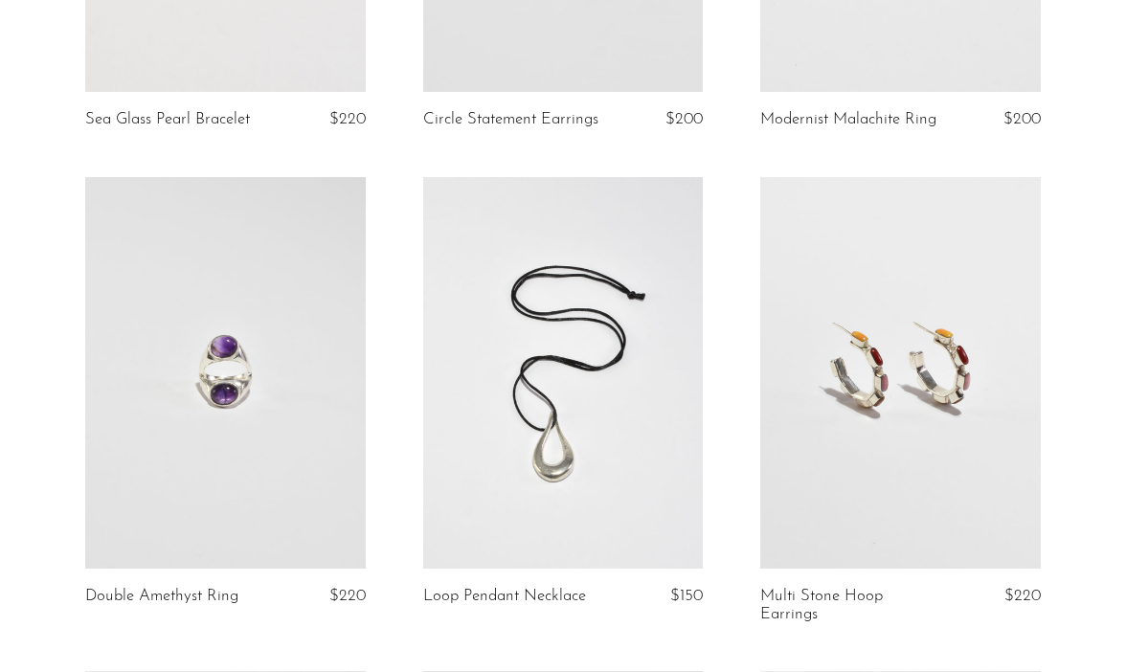
scroll to position [2966, 0]
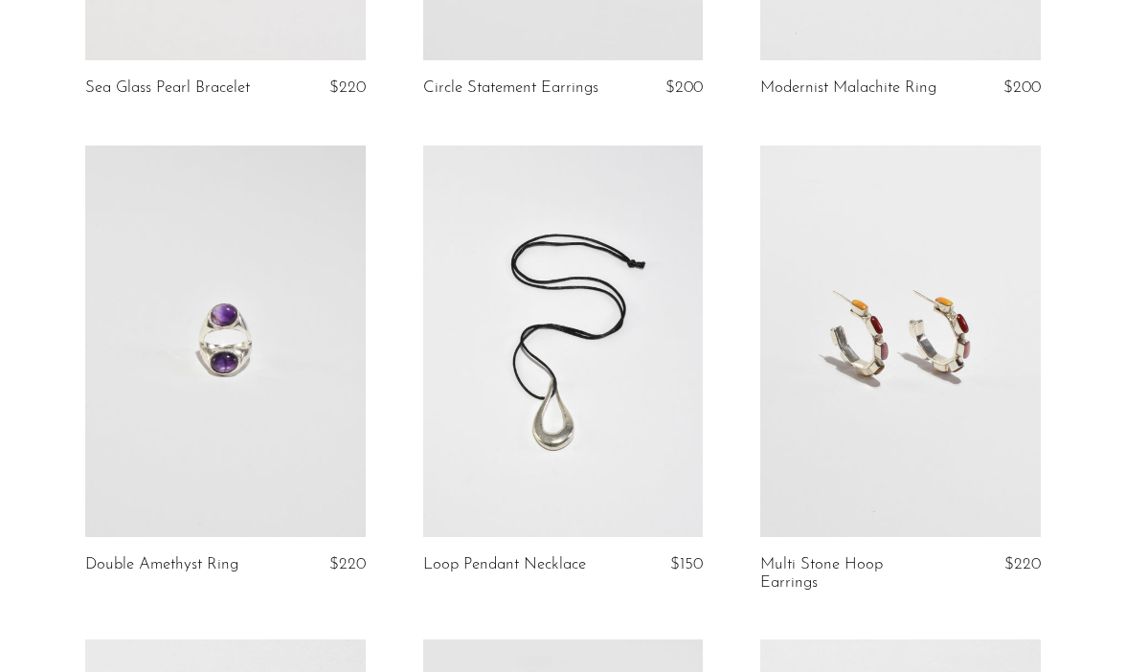
click at [563, 284] on link at bounding box center [563, 342] width 281 height 393
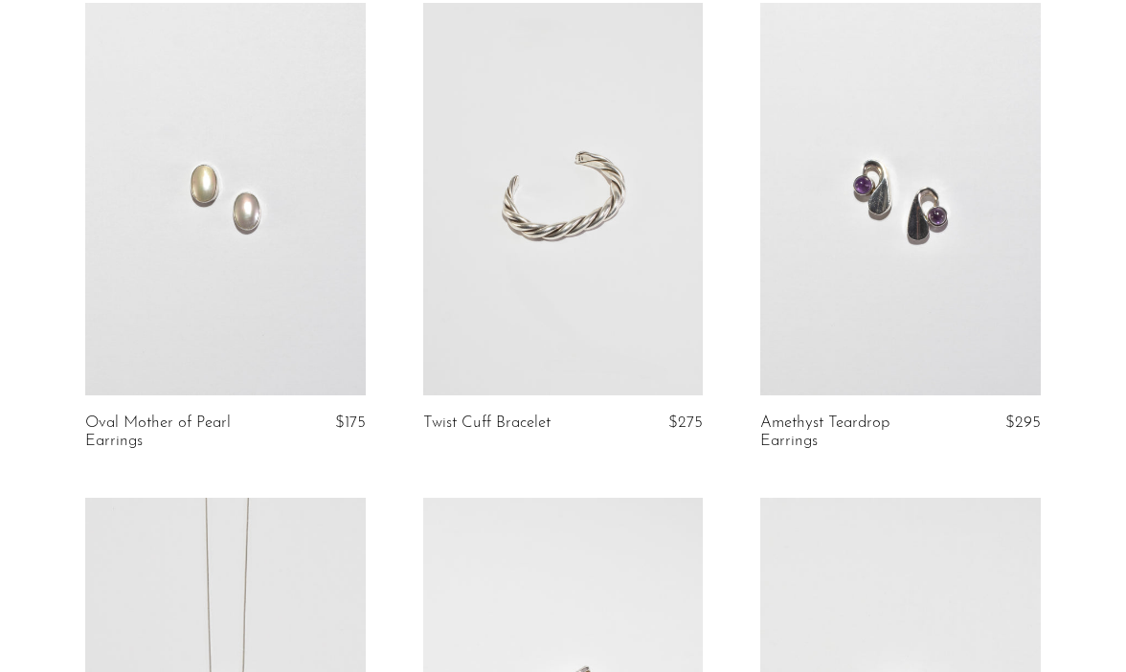
scroll to position [3590, 0]
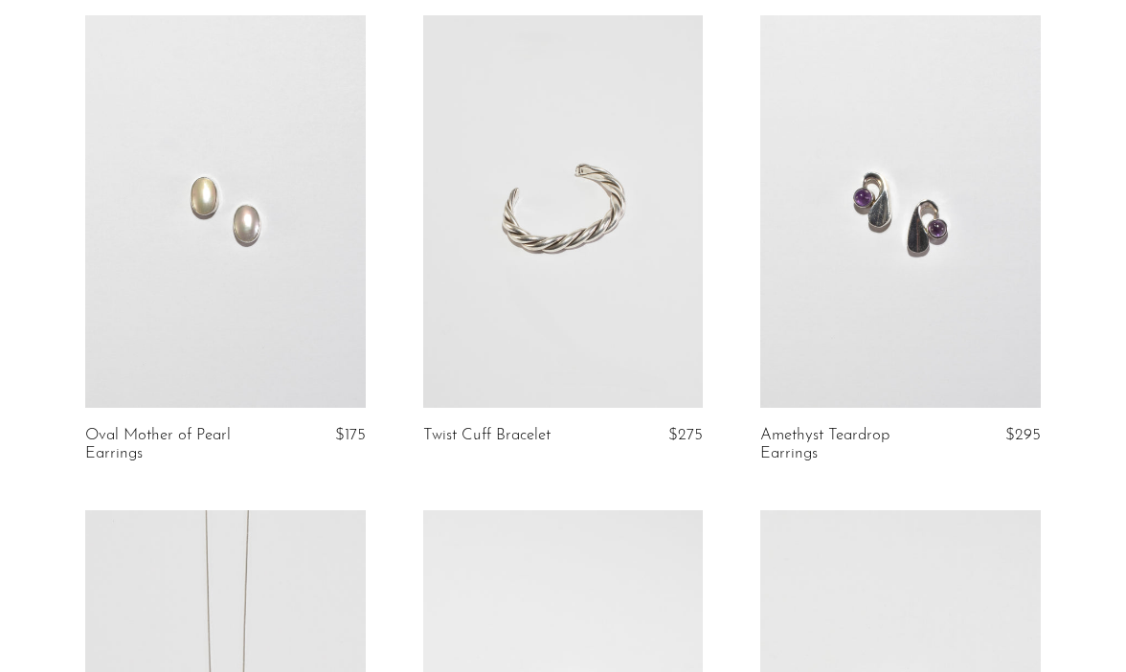
click at [221, 182] on link at bounding box center [225, 211] width 281 height 393
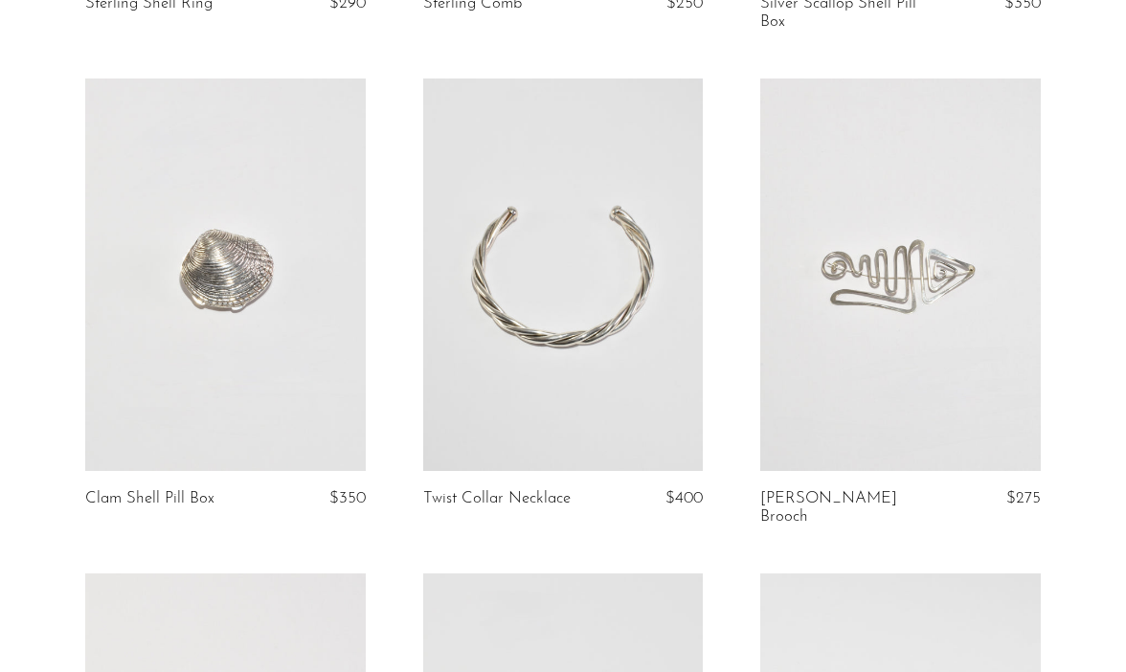
scroll to position [2064, 0]
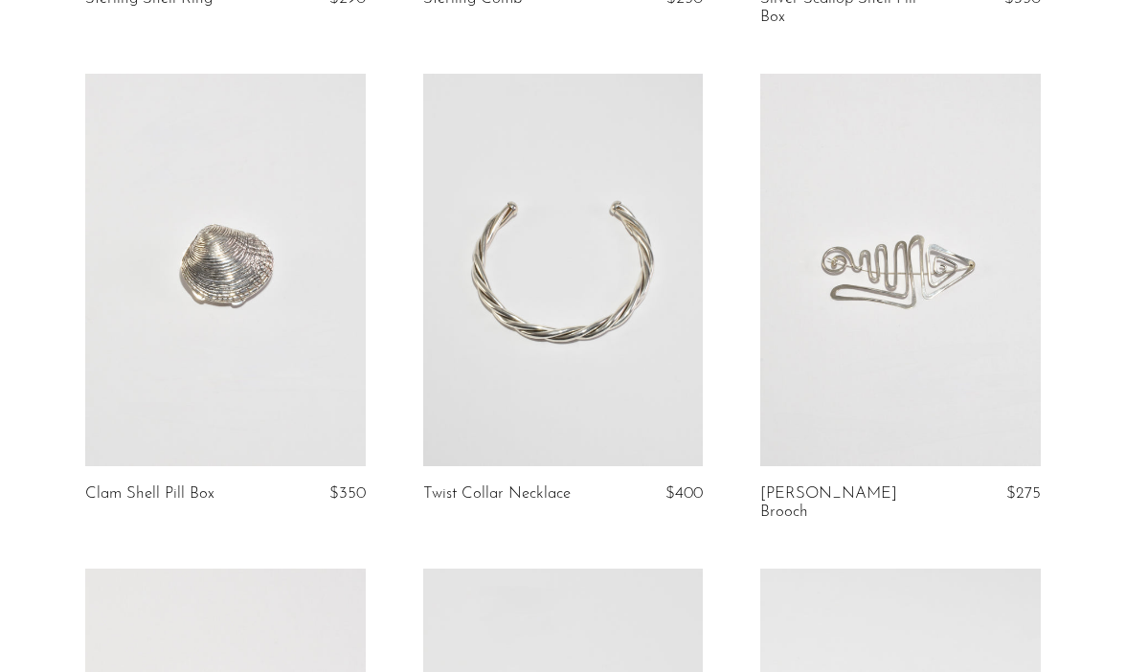
click at [833, 291] on link at bounding box center [901, 270] width 281 height 393
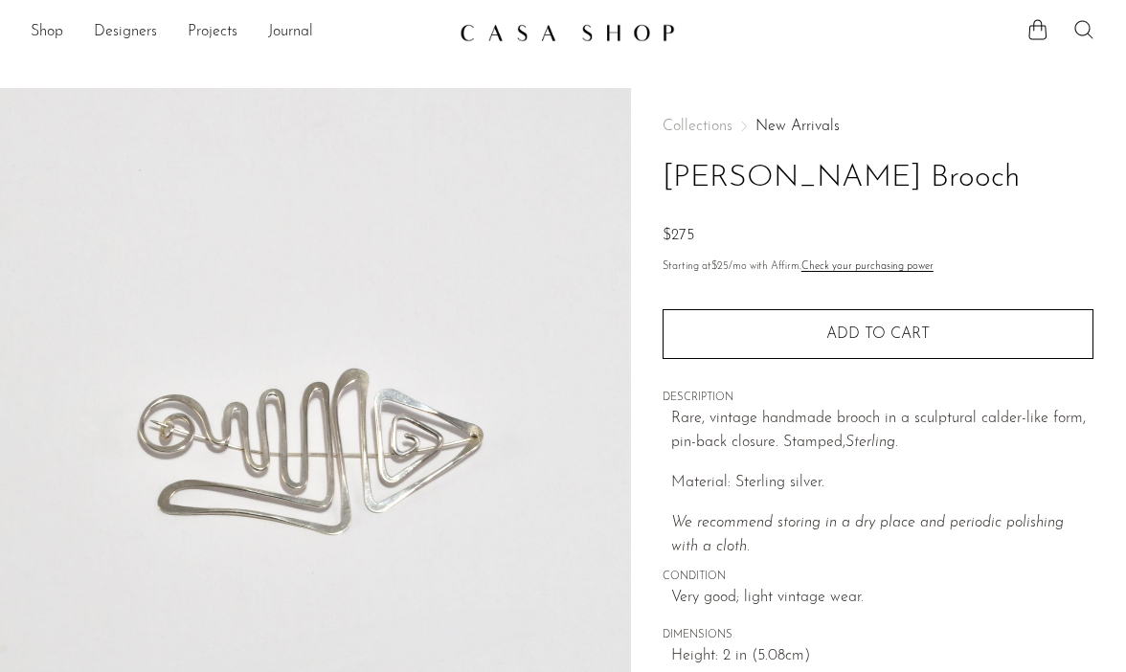
click at [1087, 22] on icon at bounding box center [1084, 29] width 23 height 23
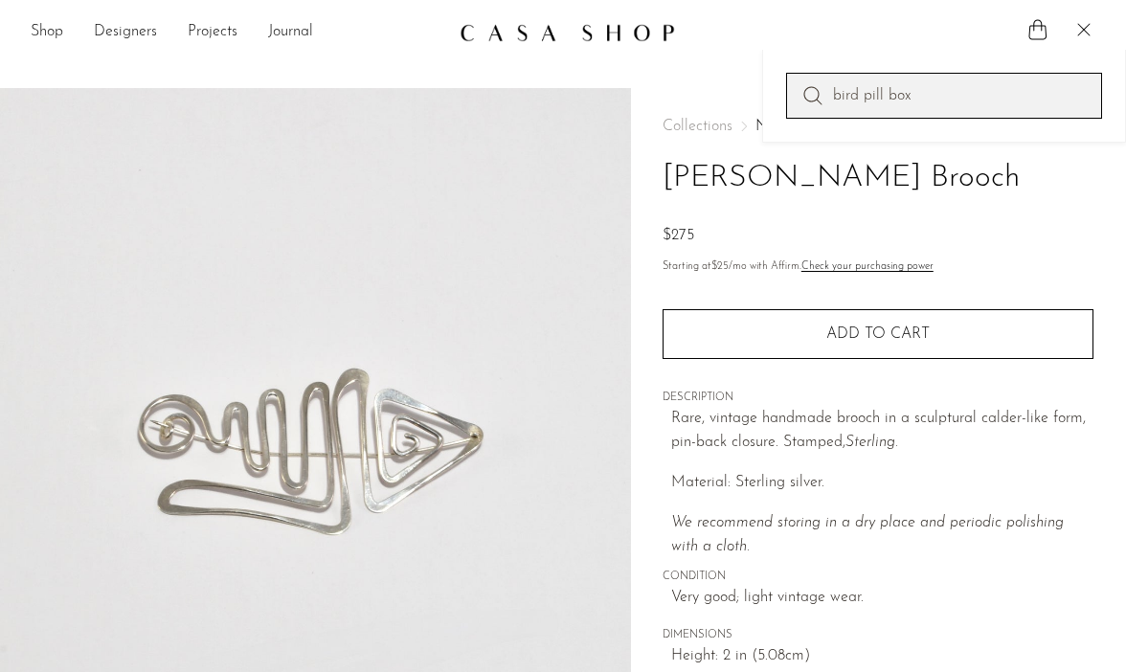
type input "bird pill box"
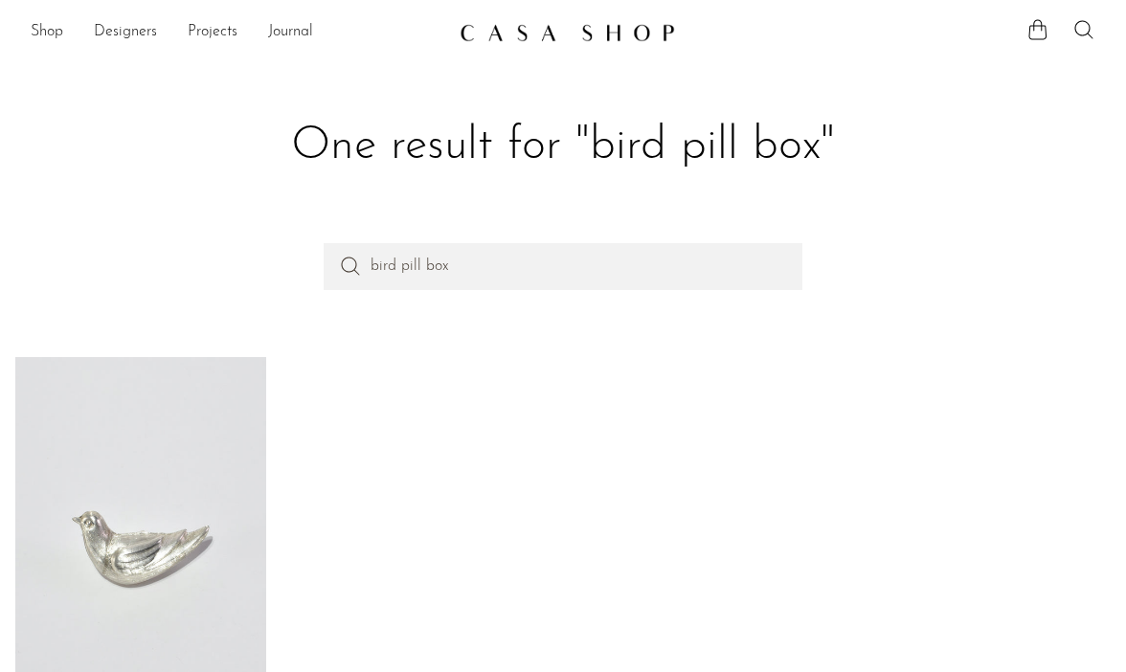
scroll to position [187, 0]
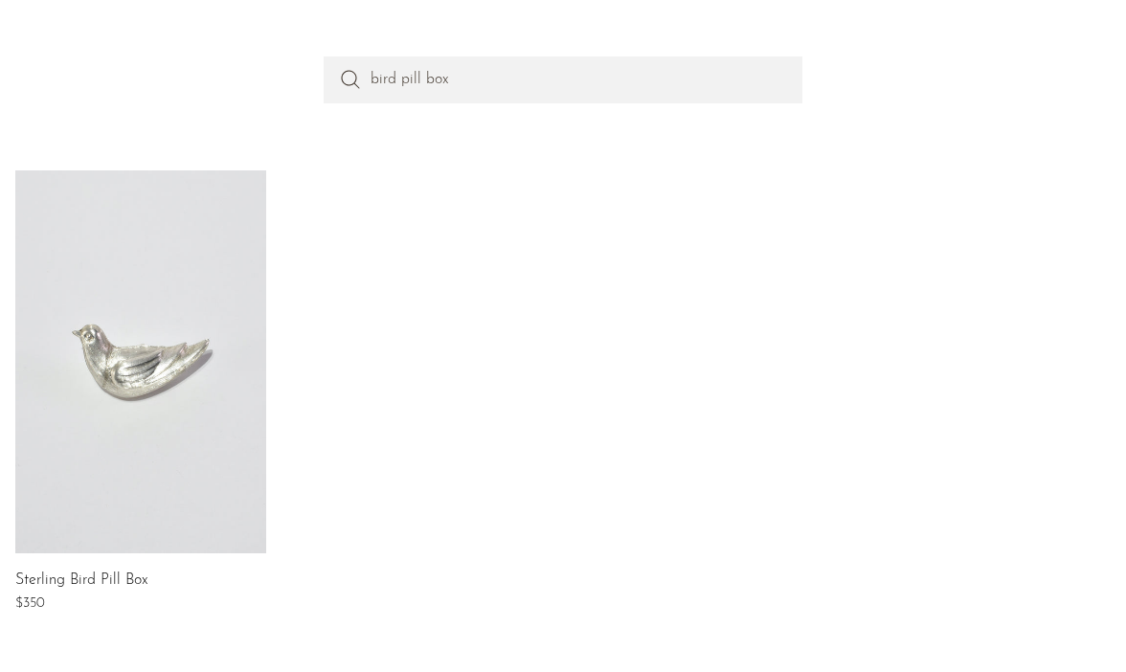
click at [168, 373] on link at bounding box center [140, 361] width 251 height 383
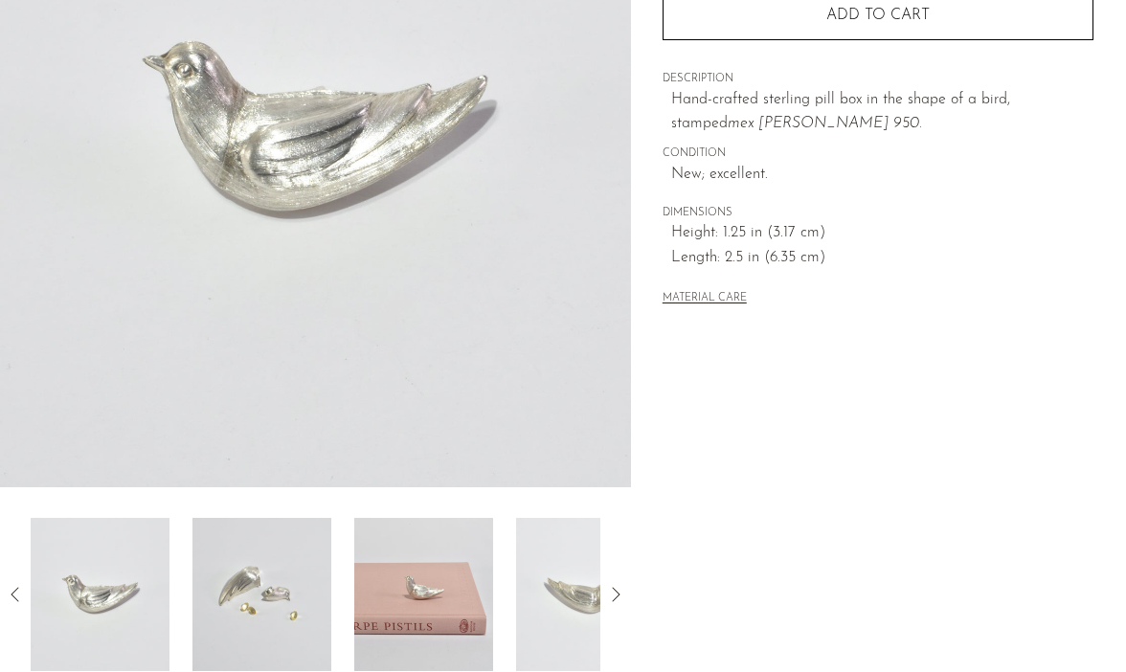
scroll to position [326, 0]
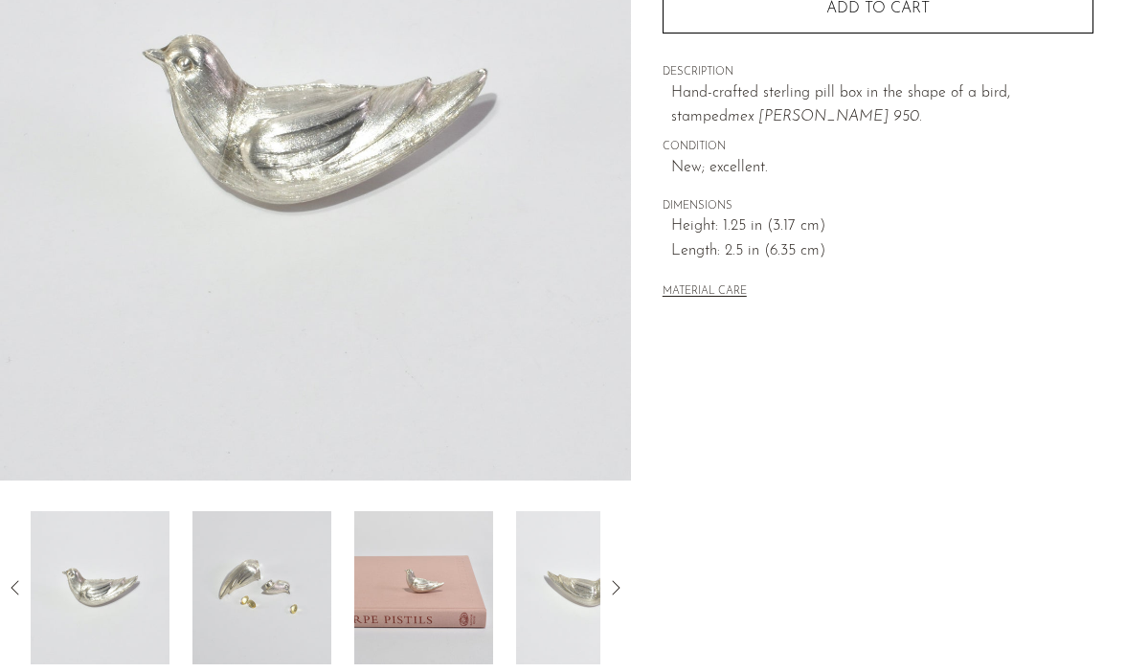
click at [245, 604] on img at bounding box center [262, 587] width 139 height 153
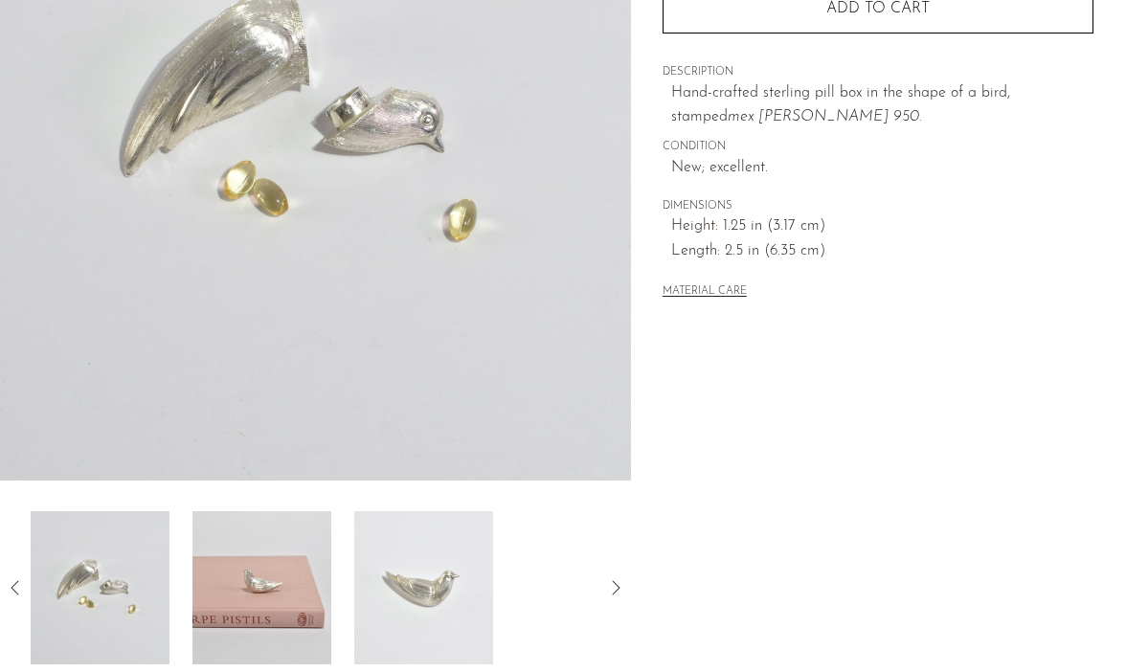
click at [239, 567] on img at bounding box center [262, 587] width 139 height 153
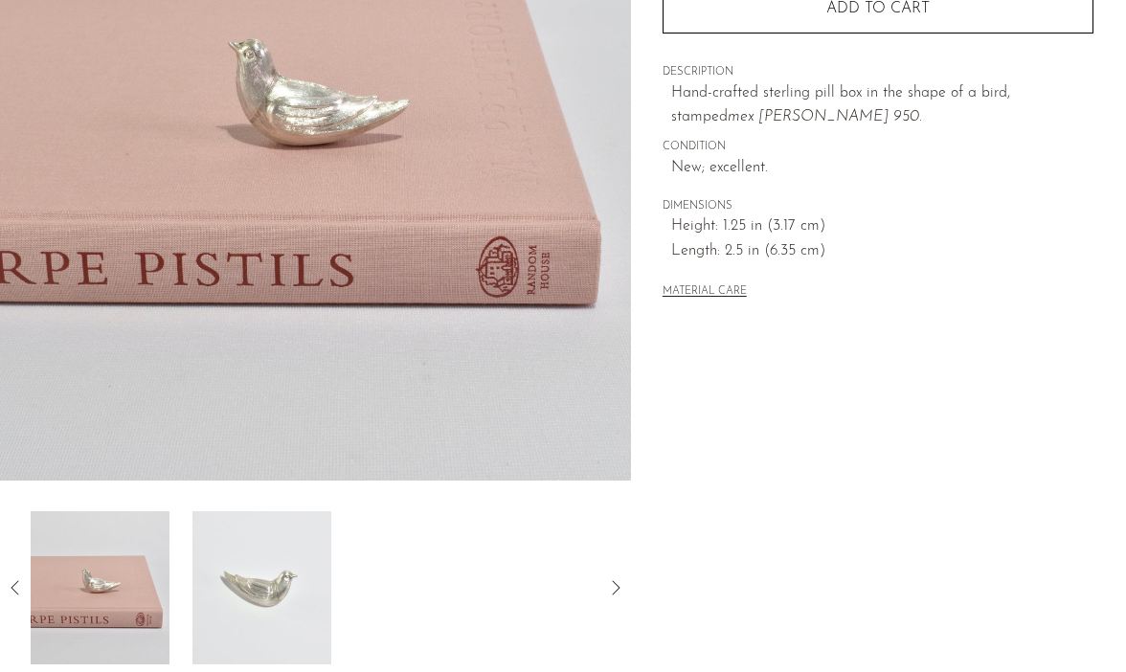
click at [295, 578] on img at bounding box center [262, 587] width 139 height 153
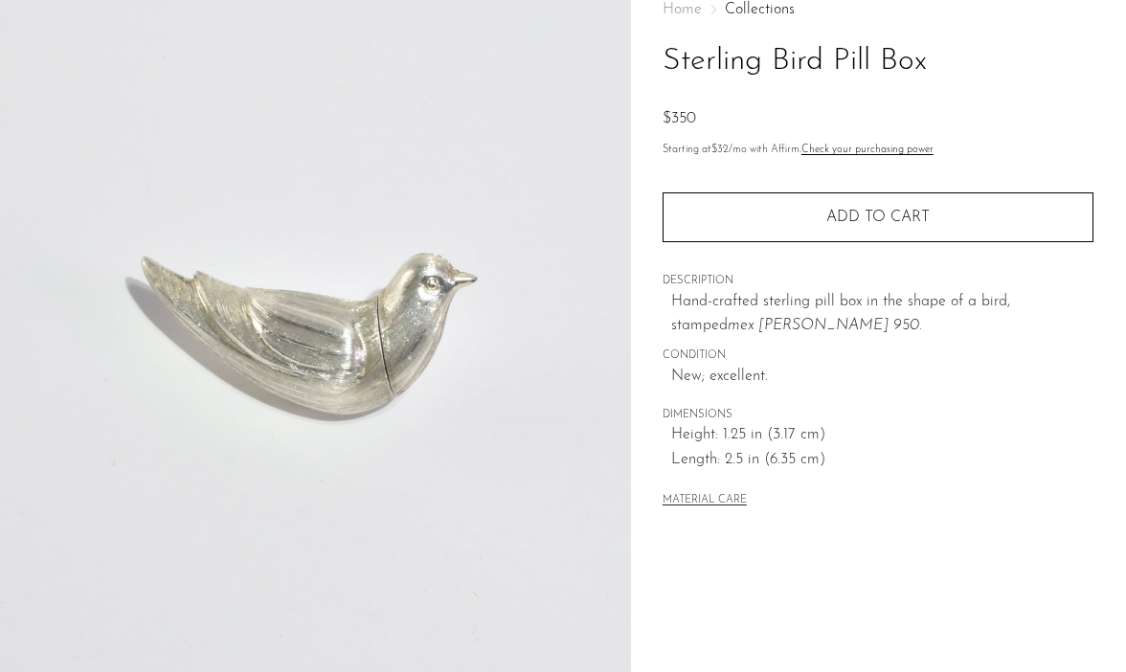
scroll to position [0, 0]
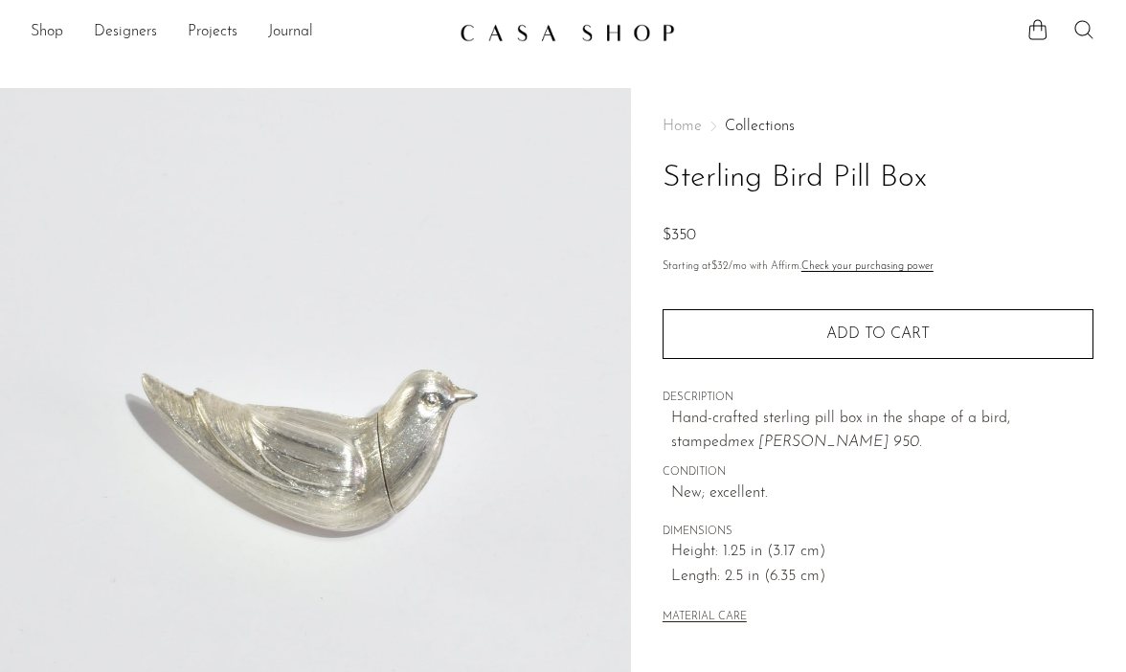
click at [1084, 26] on icon at bounding box center [1084, 29] width 23 height 23
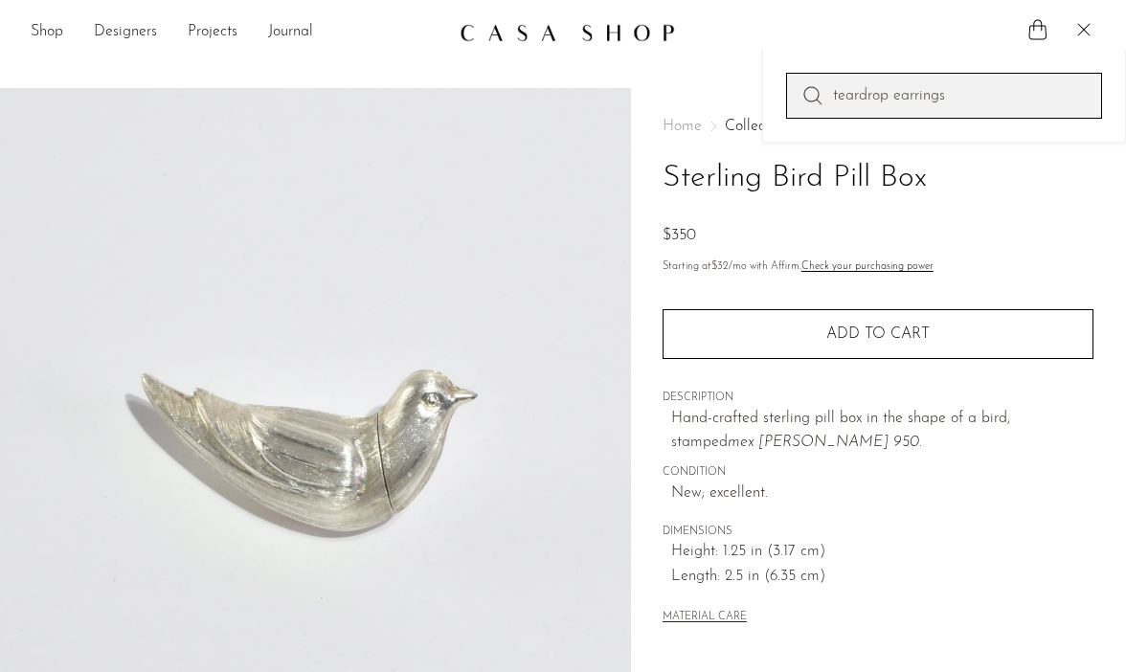
type input "teardrop earrings"
